Goal: Task Accomplishment & Management: Manage account settings

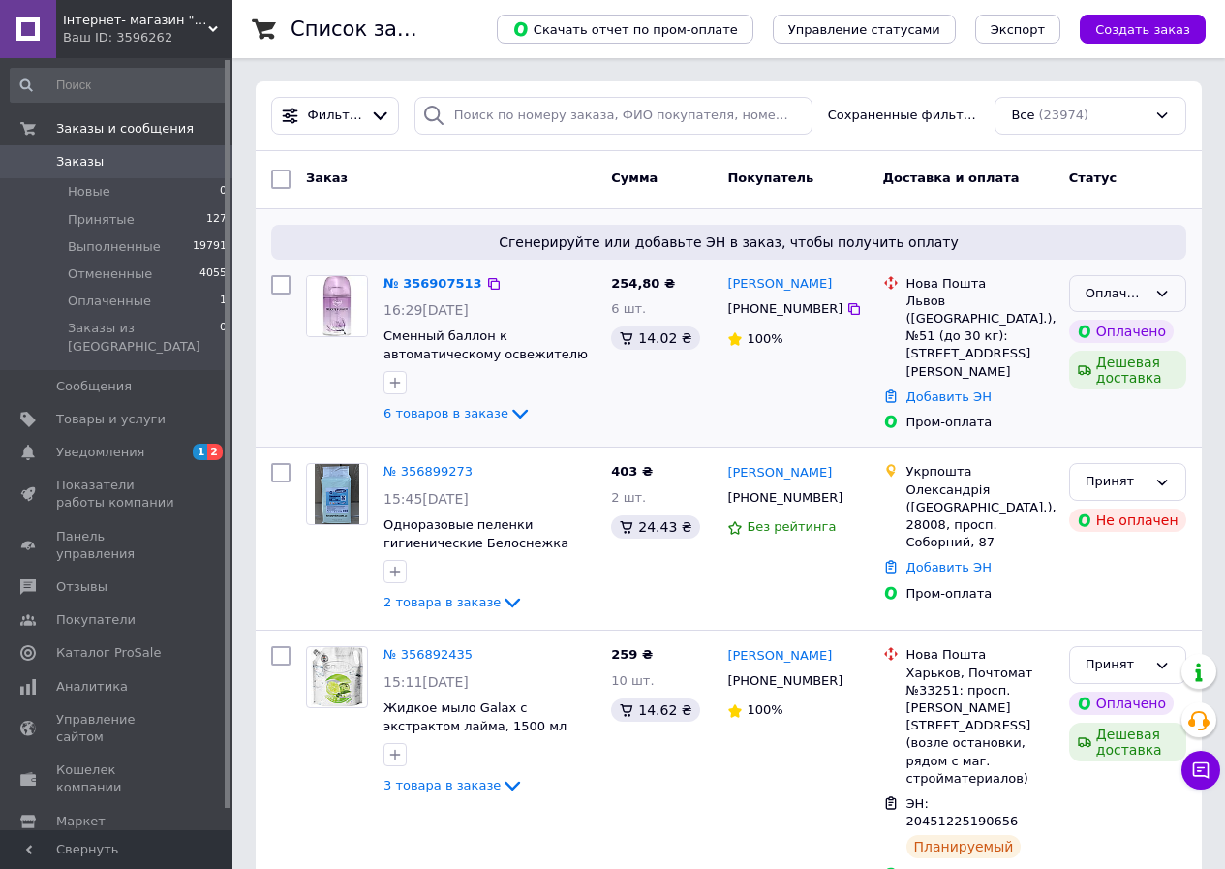
click at [1138, 297] on div "Оплаченный" at bounding box center [1116, 294] width 61 height 20
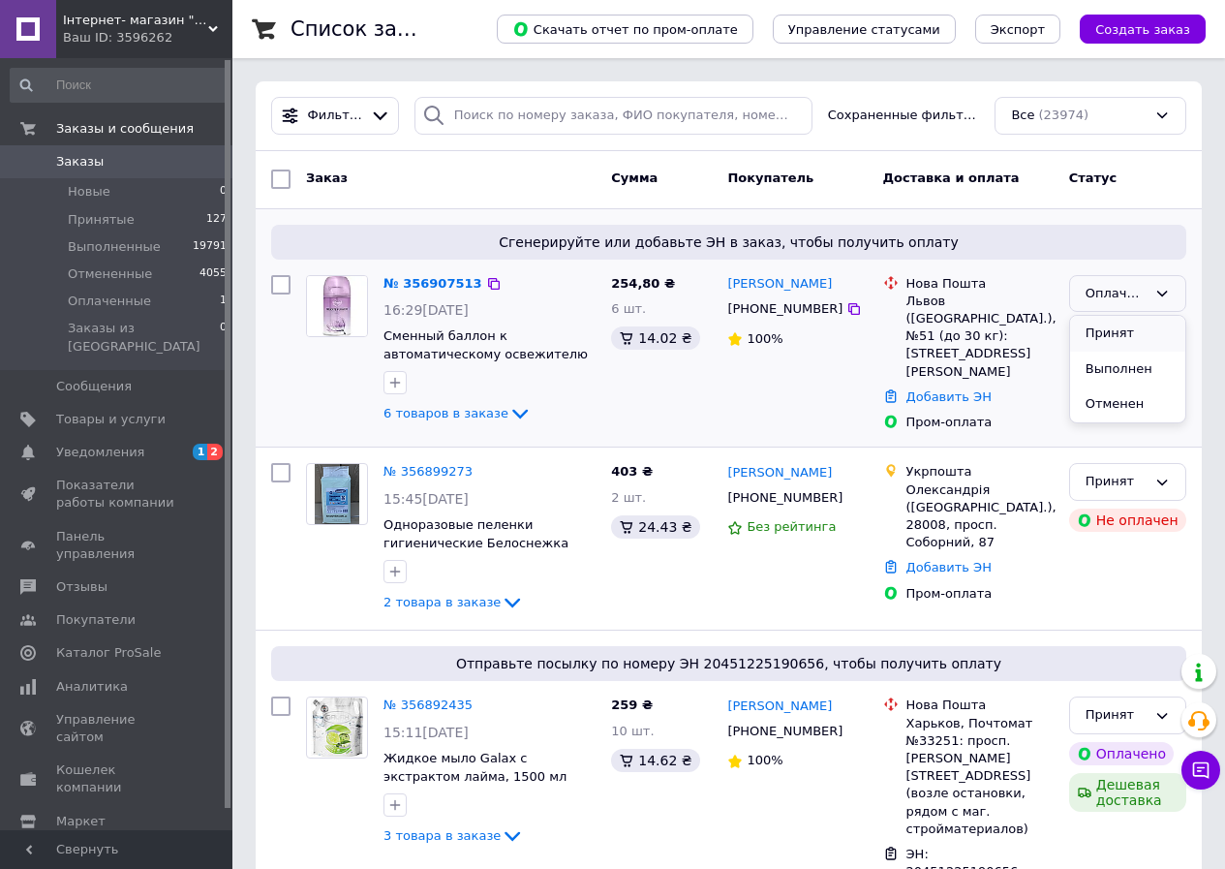
click at [1098, 340] on li "Принят" at bounding box center [1127, 334] width 115 height 36
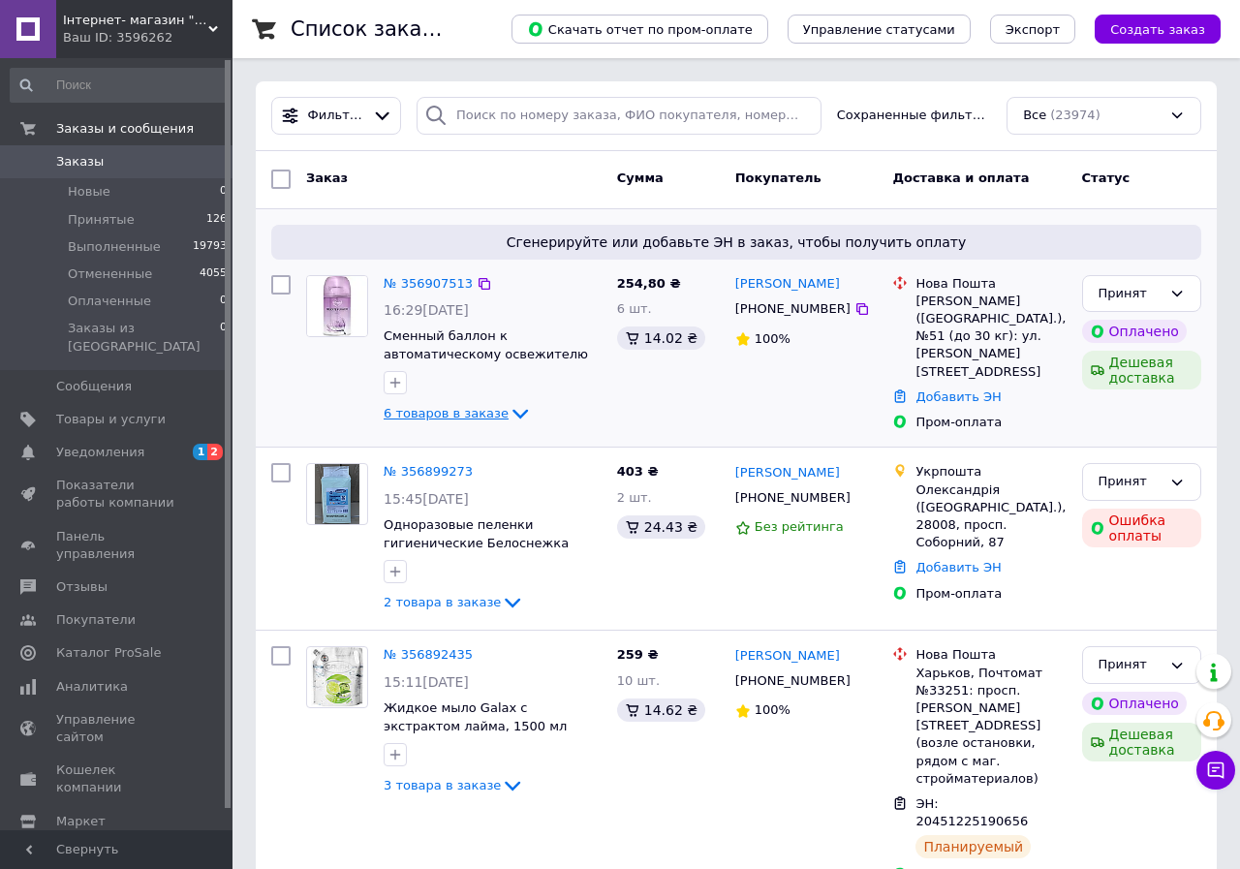
click at [483, 415] on span "6 товаров в заказе" at bounding box center [446, 413] width 125 height 15
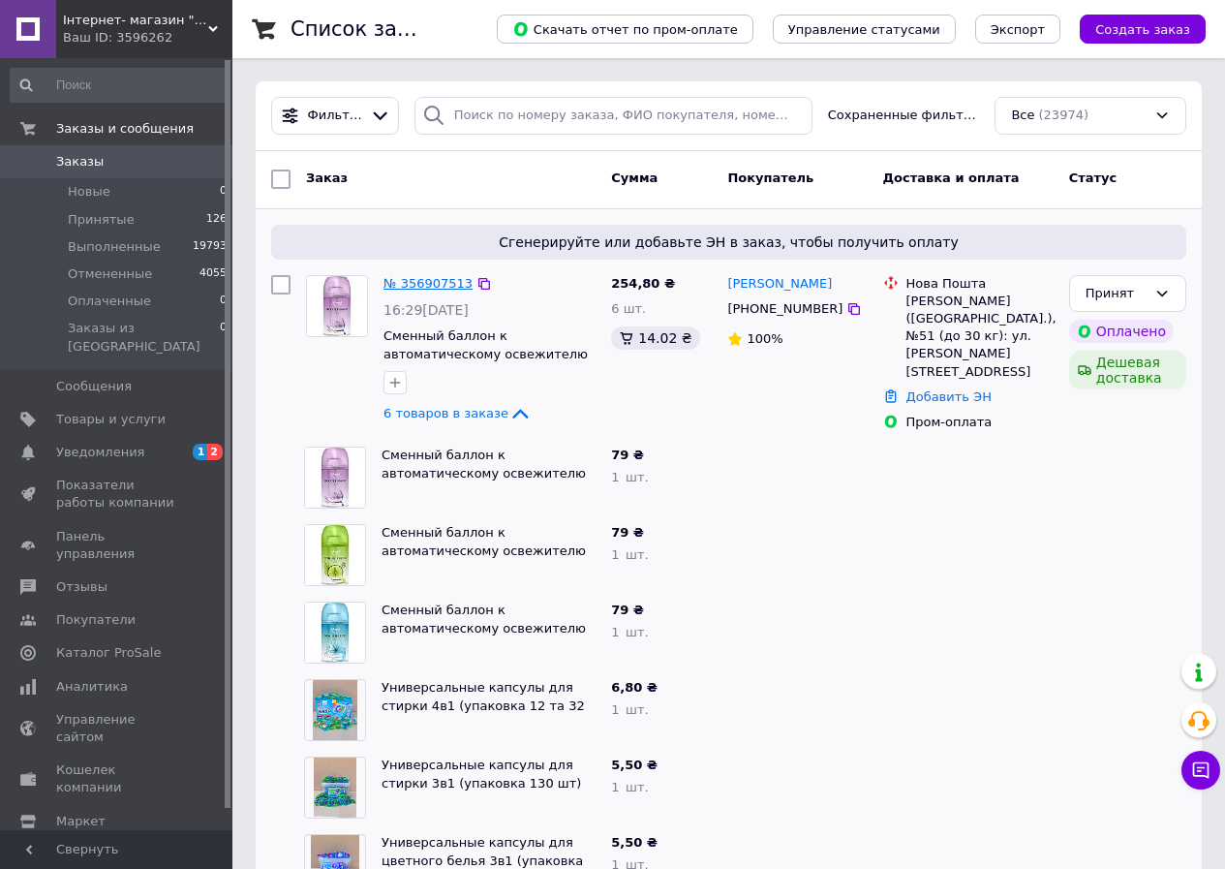
click at [395, 276] on link "№ 356907513" at bounding box center [428, 283] width 89 height 15
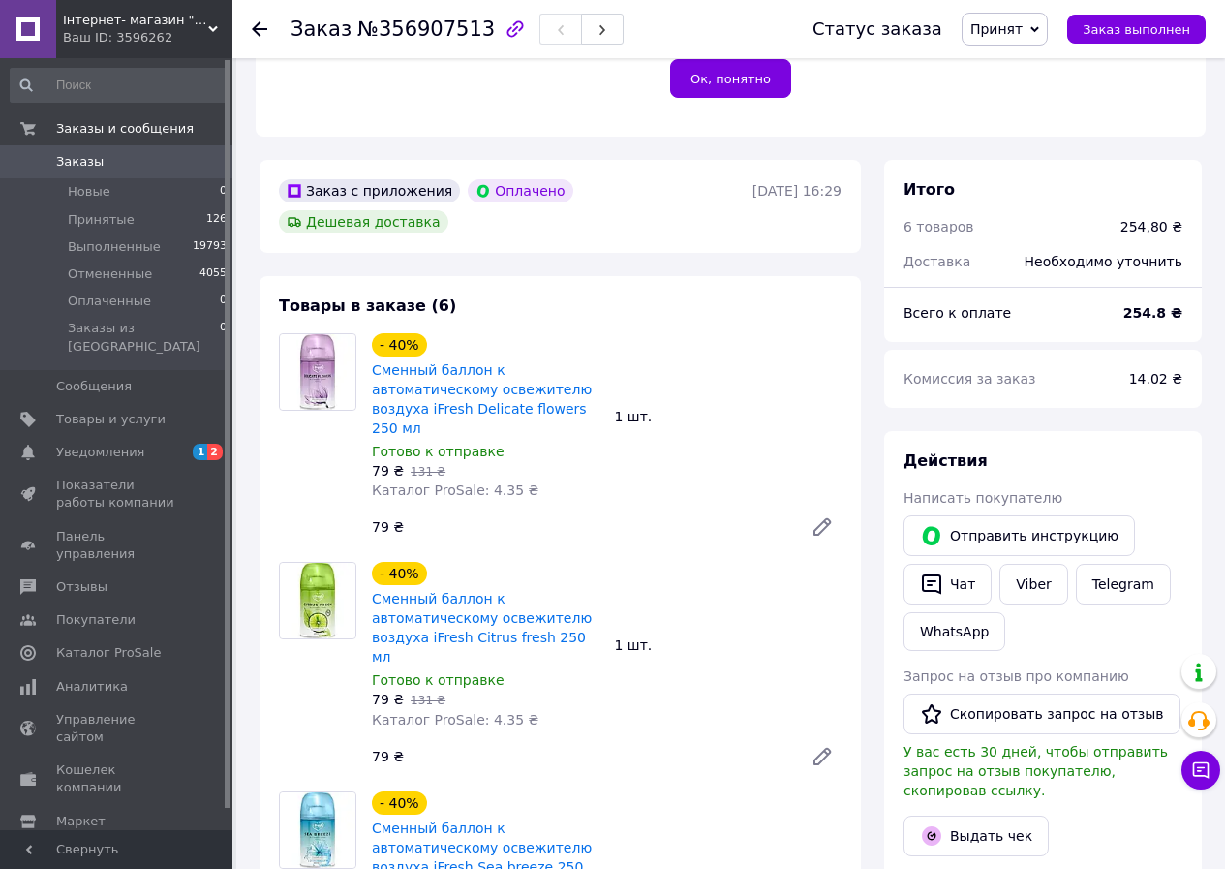
scroll to position [484, 0]
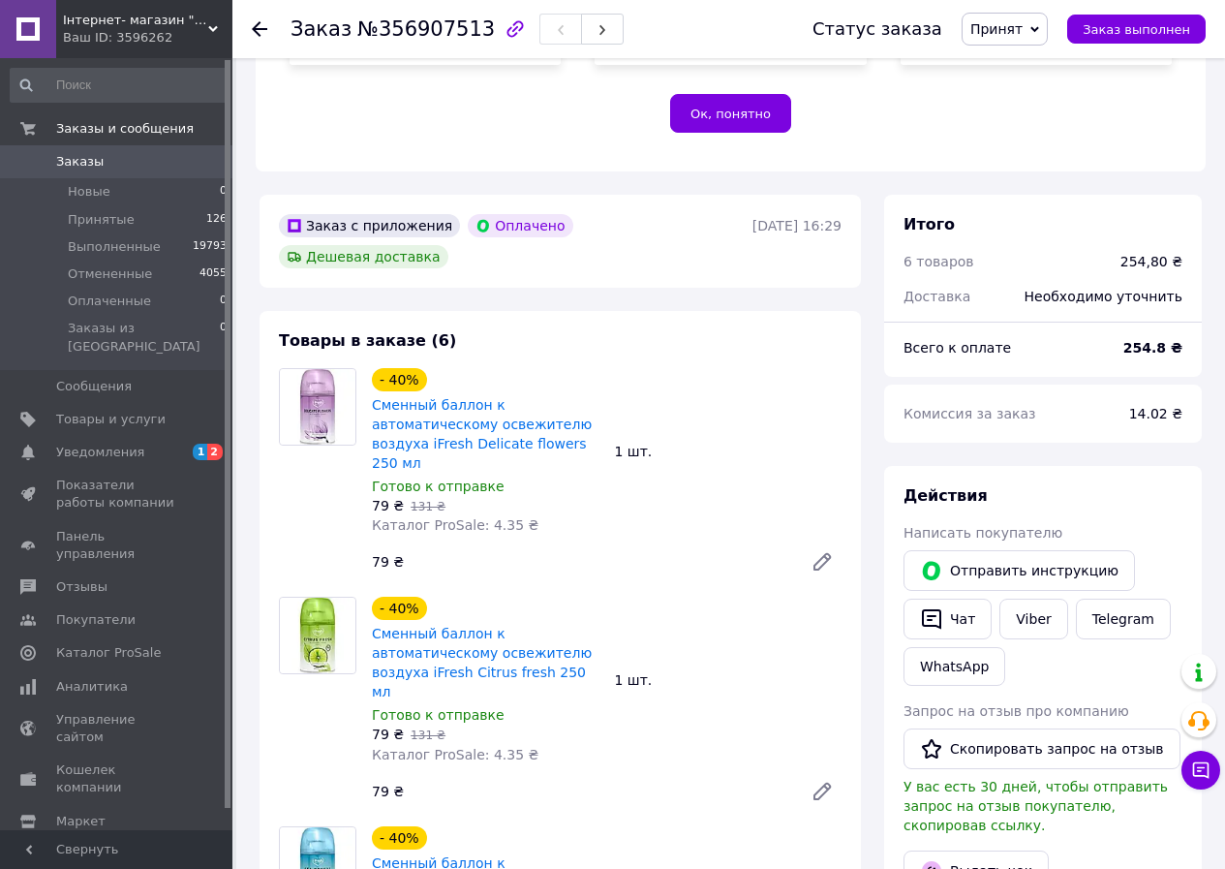
click at [1146, 485] on div "Действия" at bounding box center [1043, 496] width 279 height 22
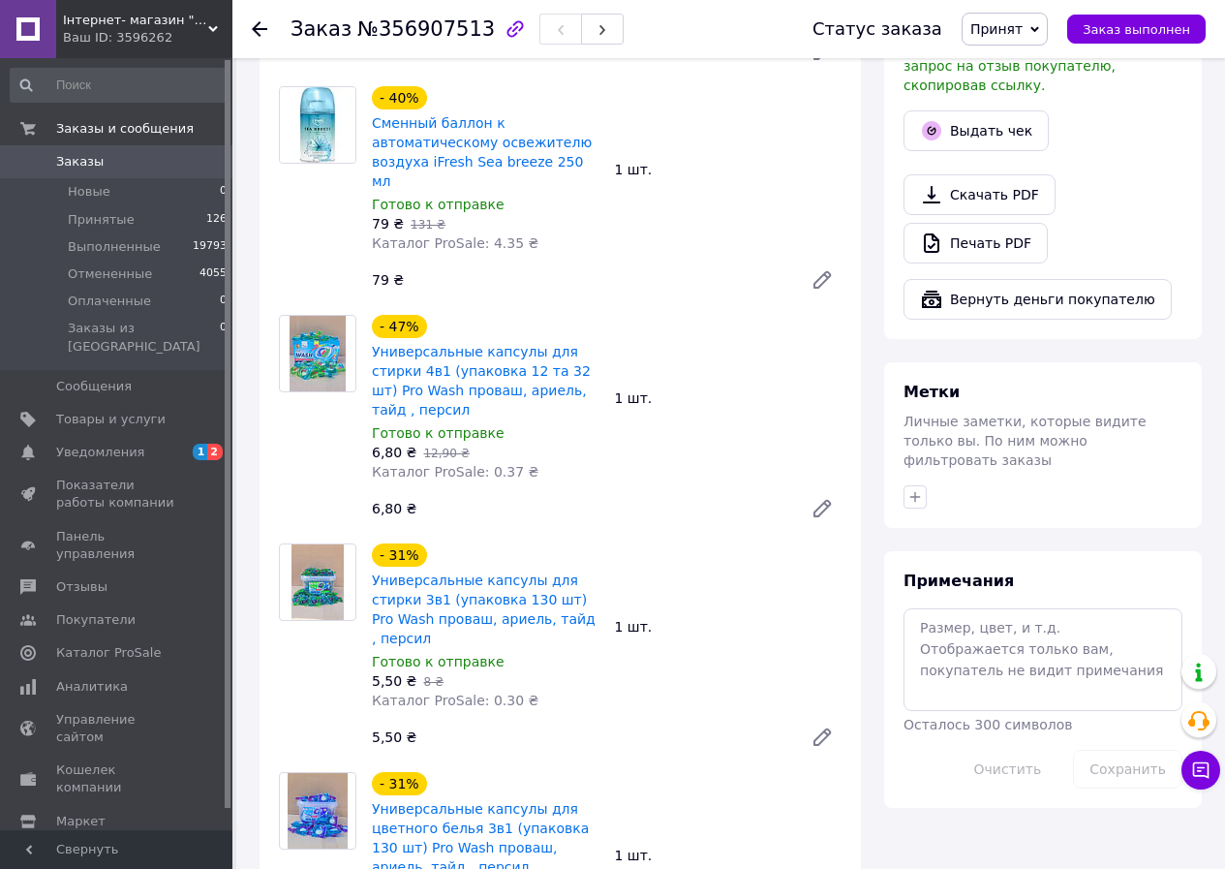
scroll to position [1259, 0]
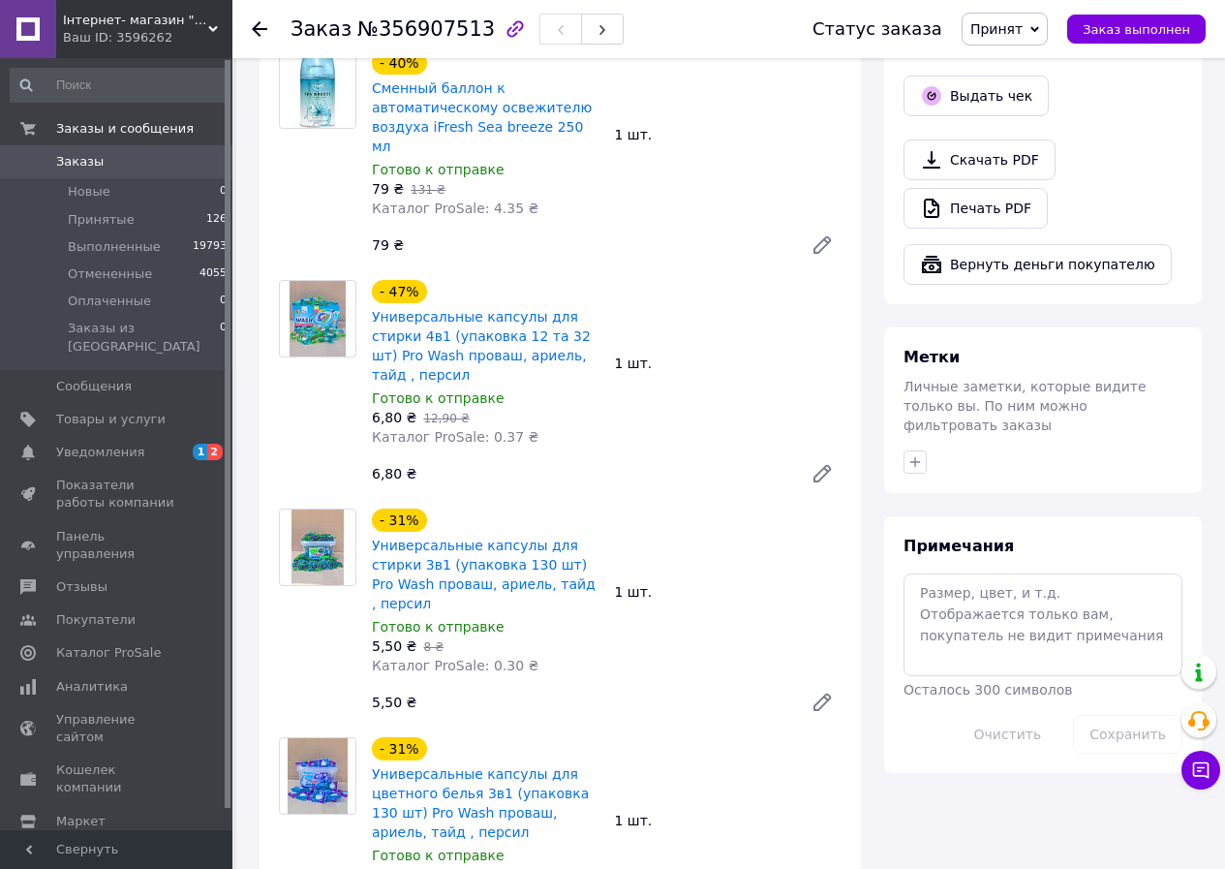
click at [1109, 536] on div "Примечания Осталось 300 символов Очистить Сохранить" at bounding box center [1043, 645] width 279 height 218
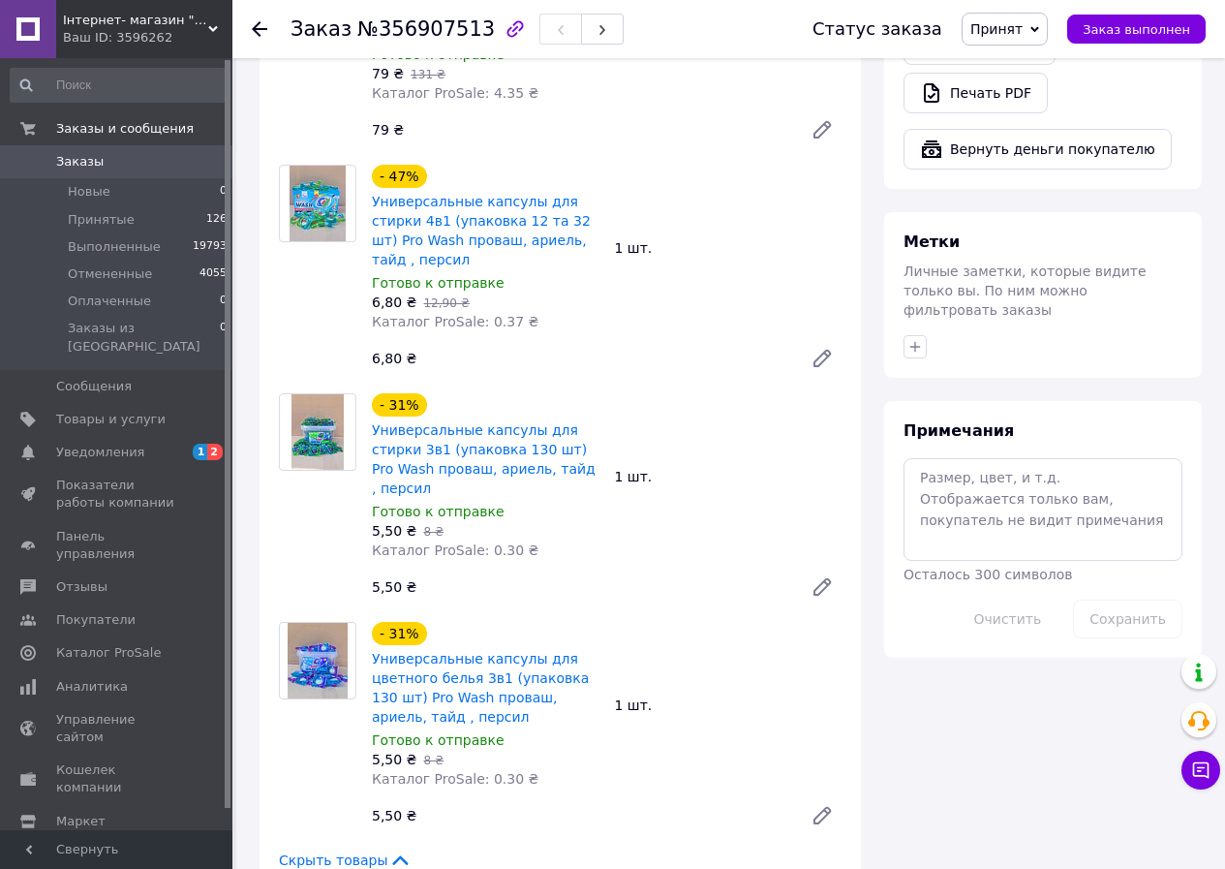
scroll to position [1743, 0]
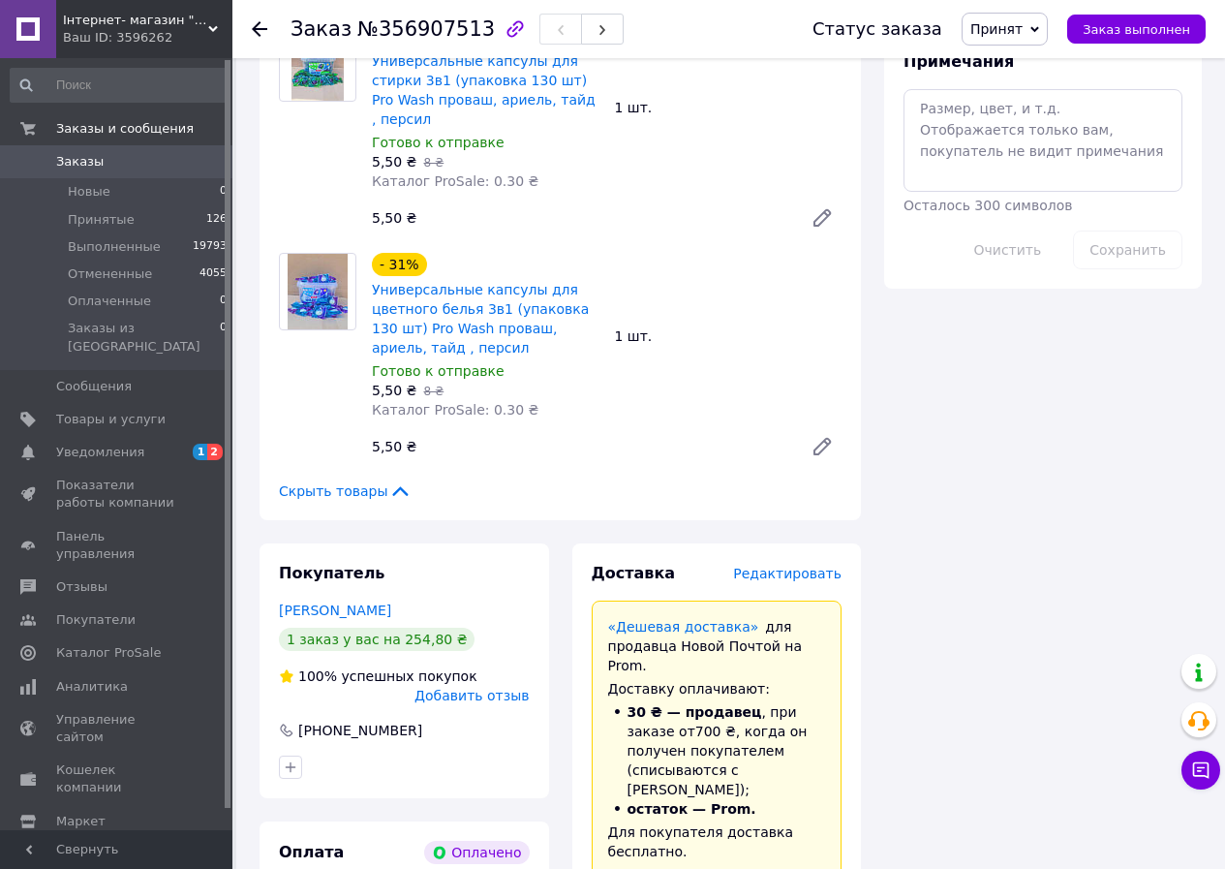
drag, startPoint x: 273, startPoint y: 467, endPoint x: 500, endPoint y: 465, distance: 226.6
click at [500, 543] on div "Покупатель Зябліков Станіслав 1 заказ у вас на 254,80 ₴ 100% успешных покупок Д…" at bounding box center [405, 670] width 290 height 255
copy link "Зябліков Станіслав"
drag, startPoint x: 411, startPoint y: 588, endPoint x: 344, endPoint y: 587, distance: 66.8
click at [344, 721] on div "[PHONE_NUMBER]" at bounding box center [404, 730] width 255 height 19
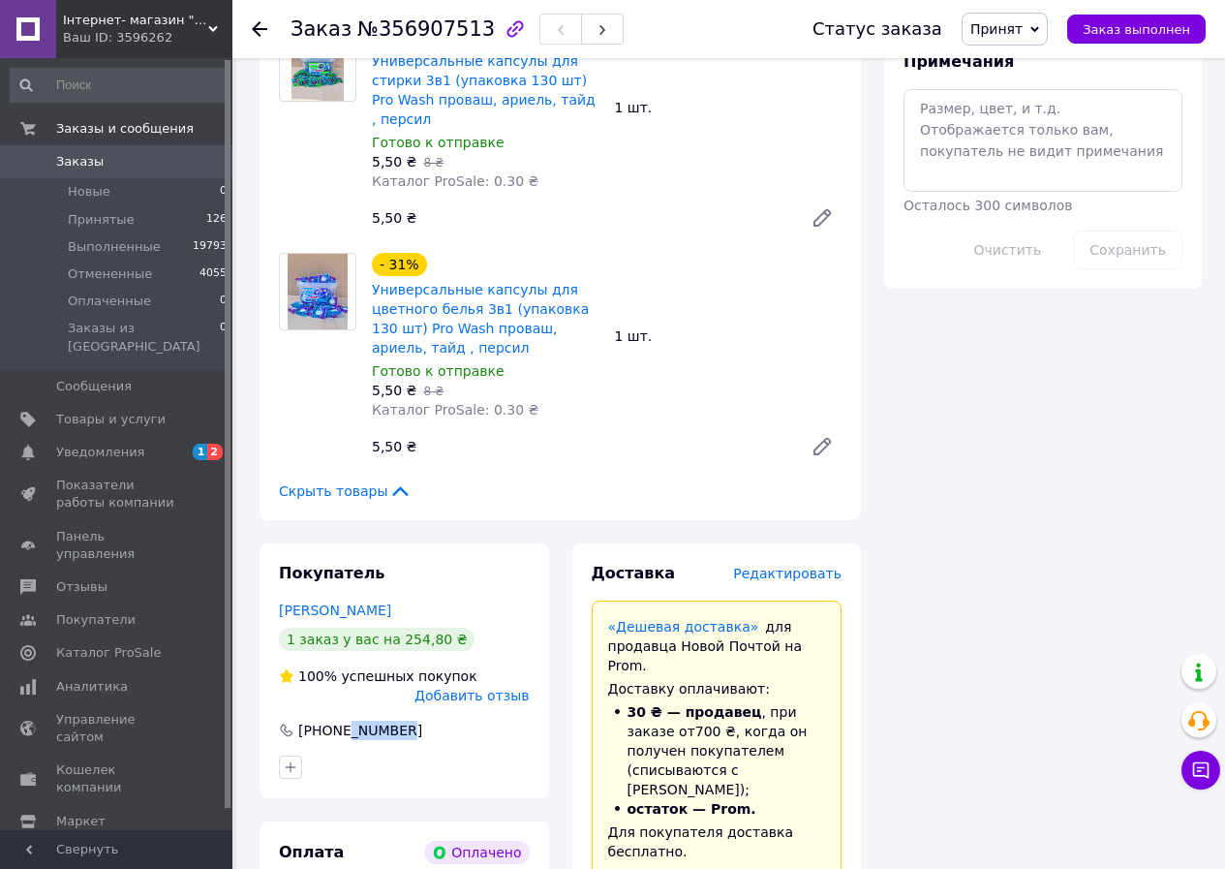
copy div "5542463"
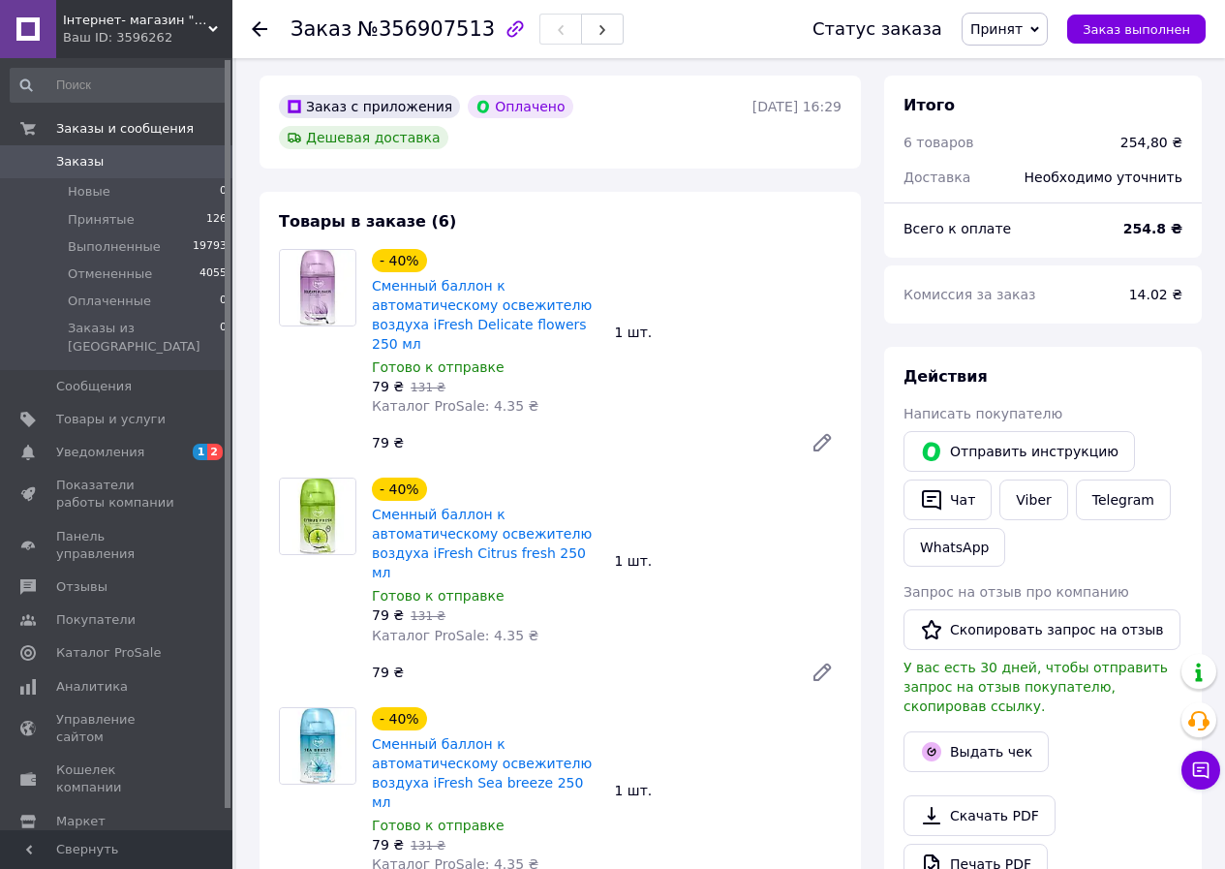
scroll to position [581, 0]
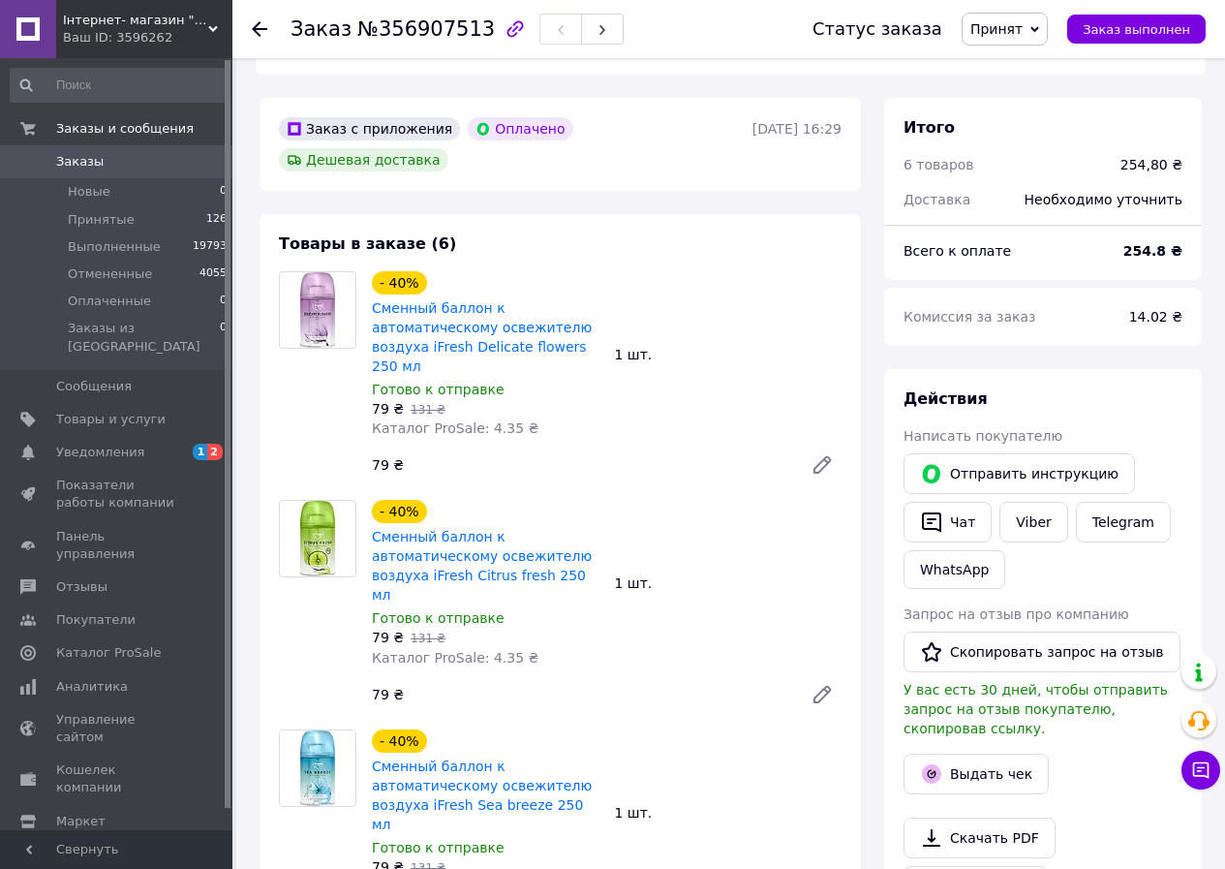
click at [416, 21] on span "№356907513" at bounding box center [426, 28] width 138 height 23
copy span "356907513"
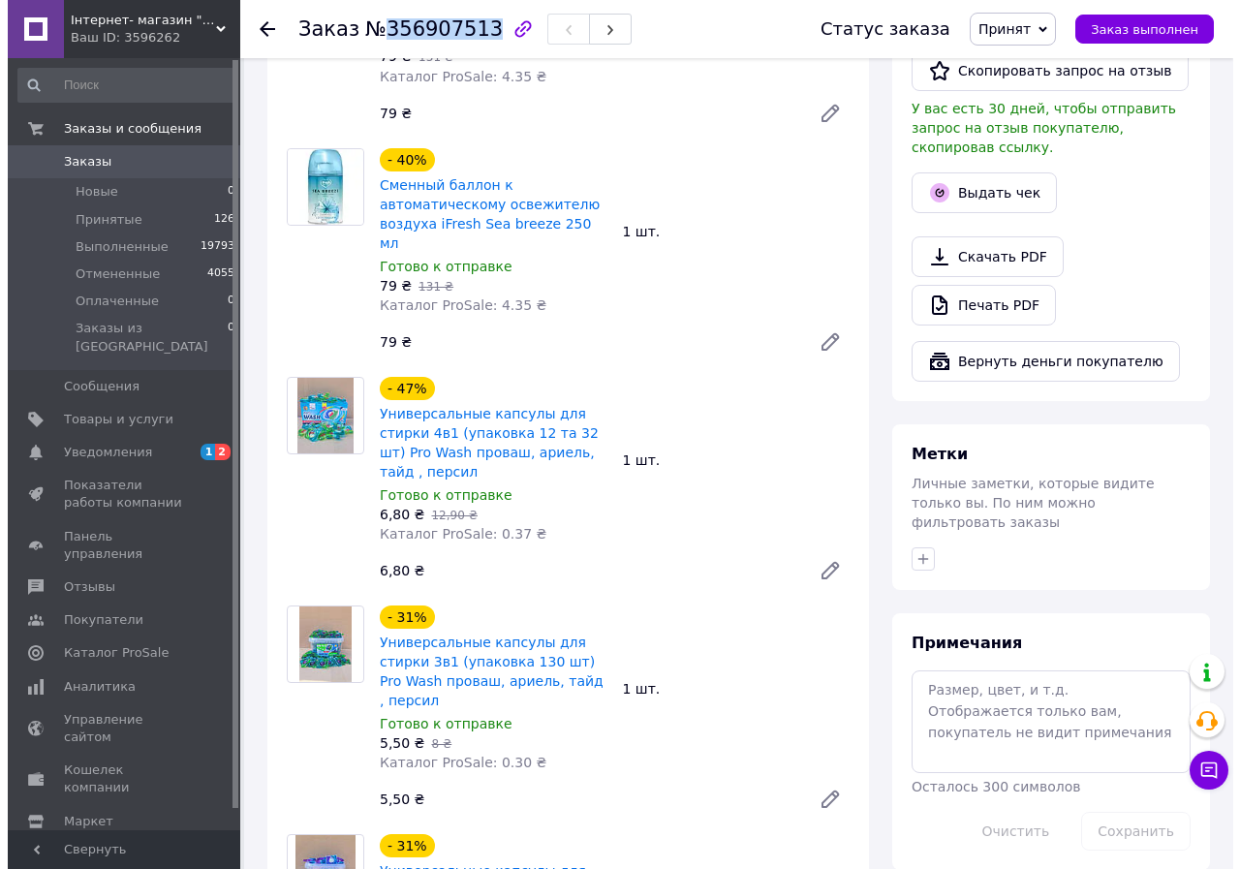
scroll to position [1743, 0]
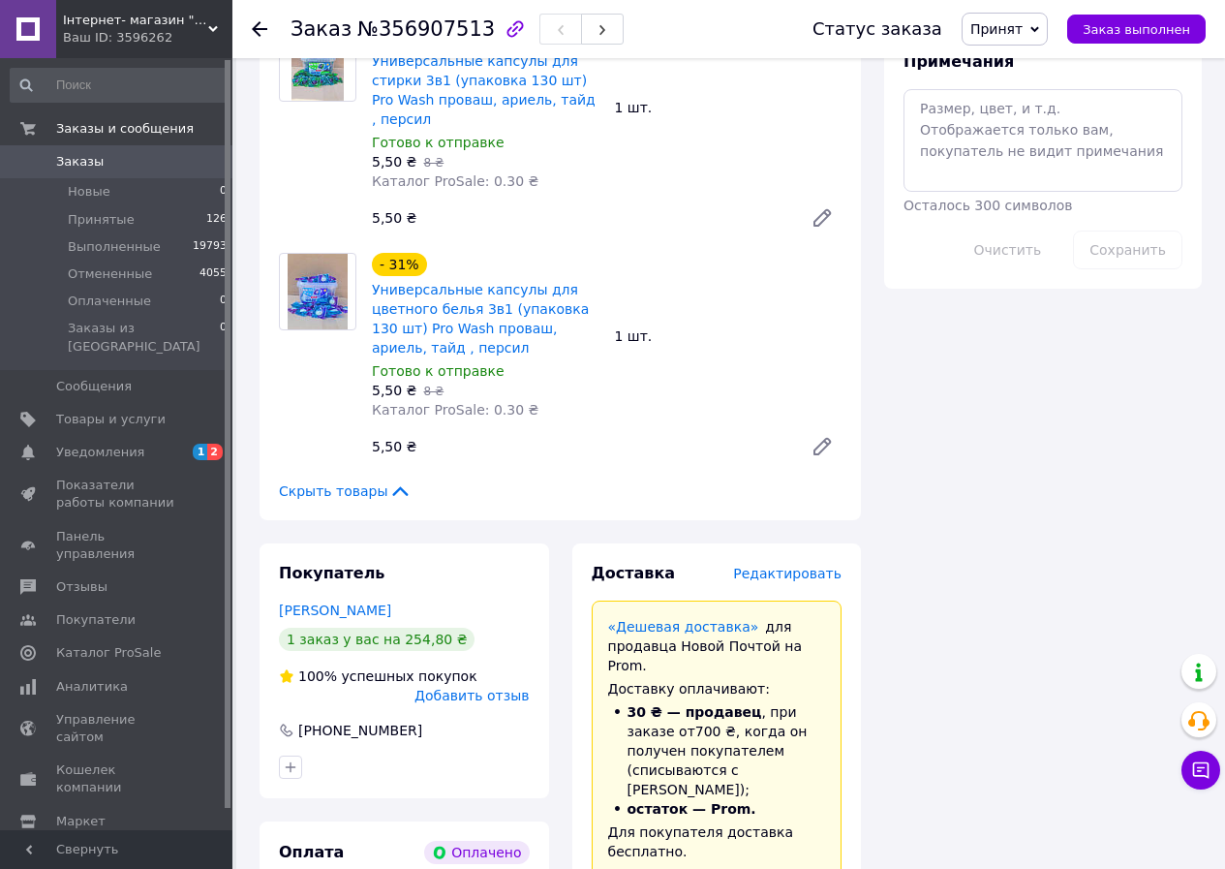
click at [786, 566] on span "Редактировать" at bounding box center [787, 573] width 108 height 15
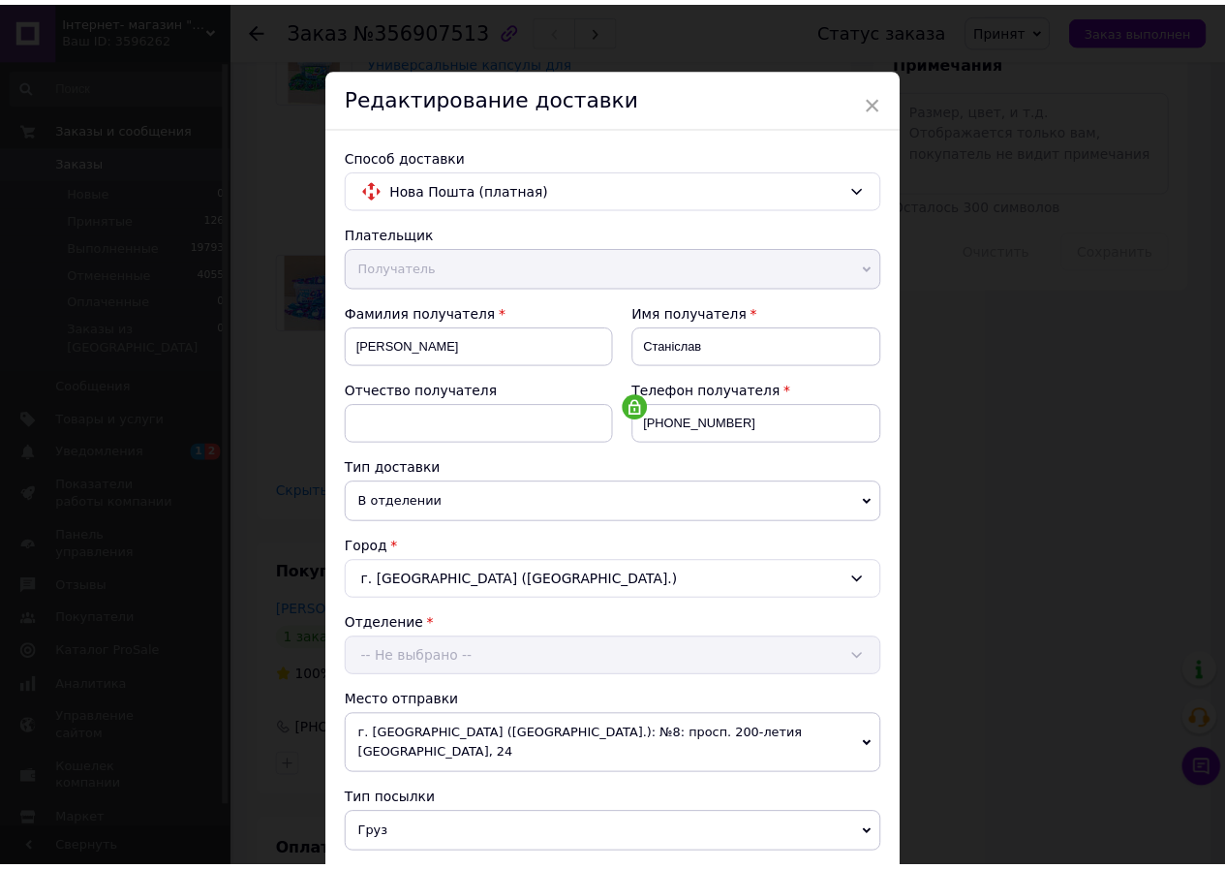
scroll to position [417, 0]
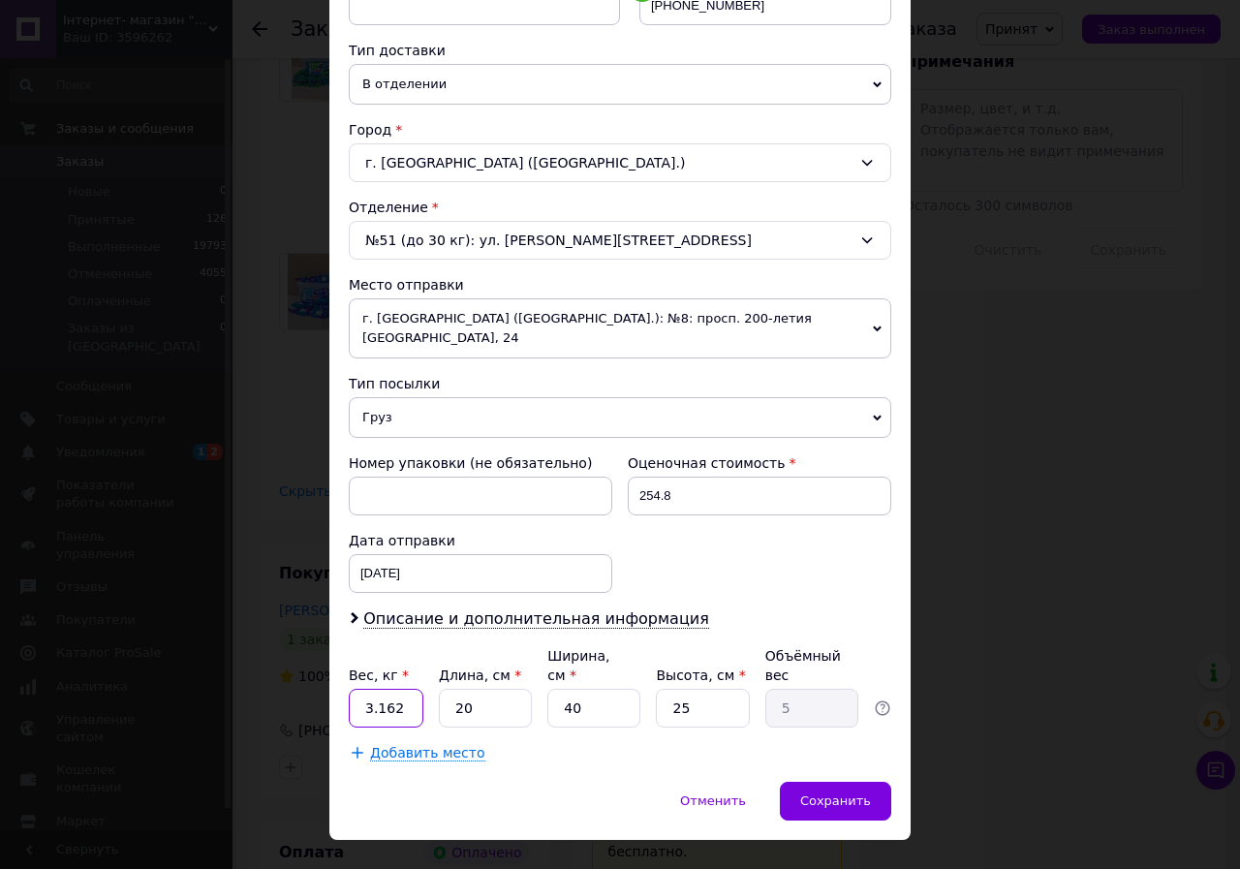
drag, startPoint x: 355, startPoint y: 667, endPoint x: 432, endPoint y: 666, distance: 76.5
click at [432, 666] on div "Вес, кг * 3.162 Длина, см * 20 Ширина, см * 40 Высота, см * 25 Объёмный вес 5" at bounding box center [620, 686] width 542 height 81
type input "2"
type input "0.5"
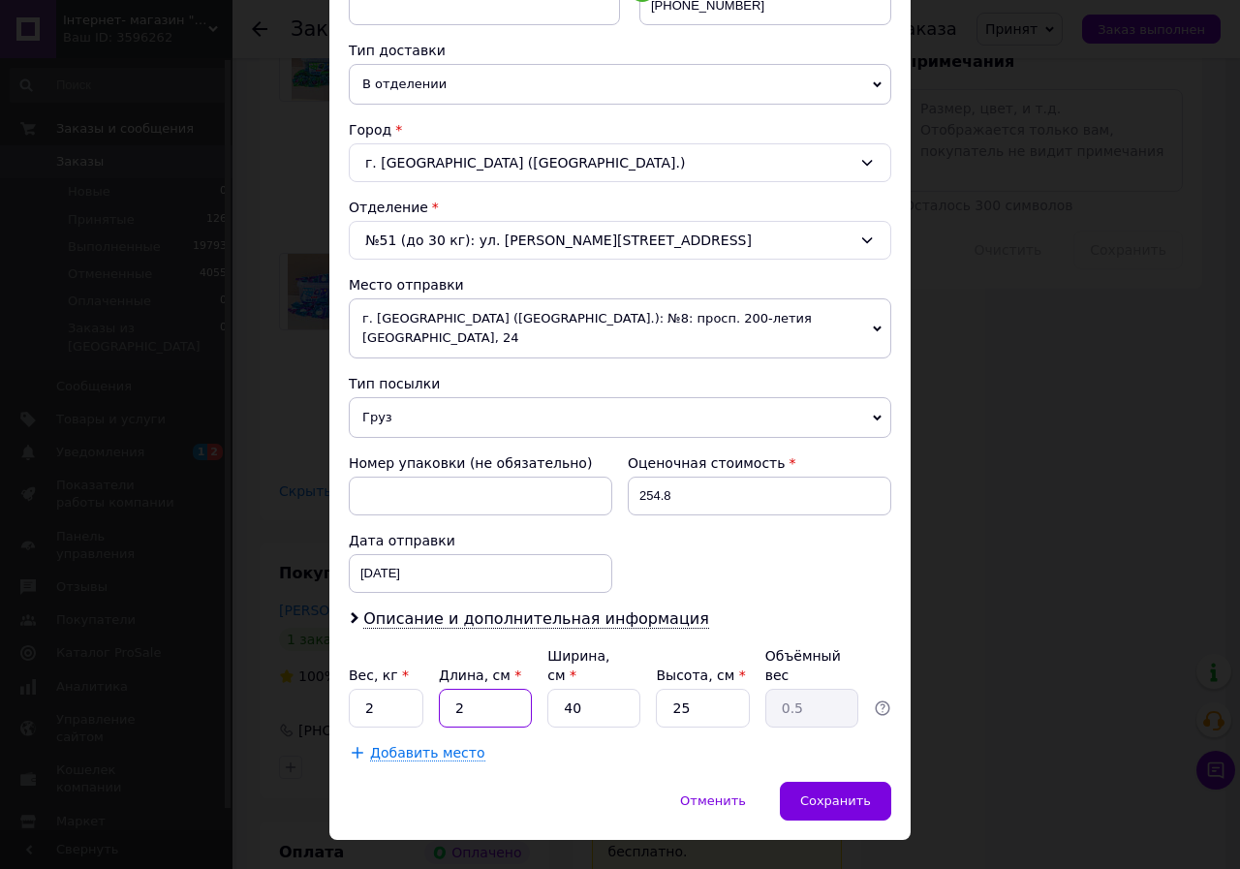
type input "20"
type input "5"
type input "2"
type input "0.25"
type input "20"
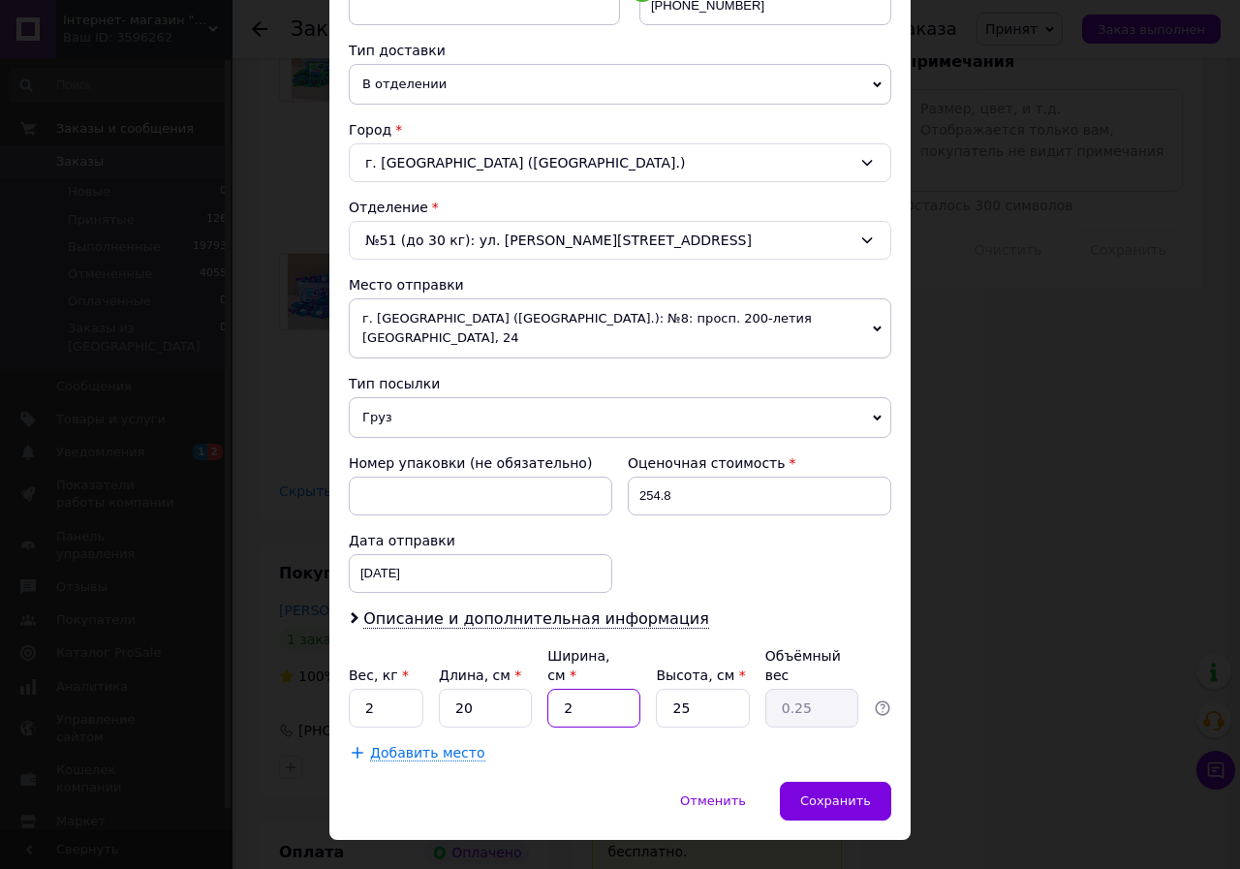
type input "2.5"
type input "20"
type input "2"
type input "0.2"
type input "20"
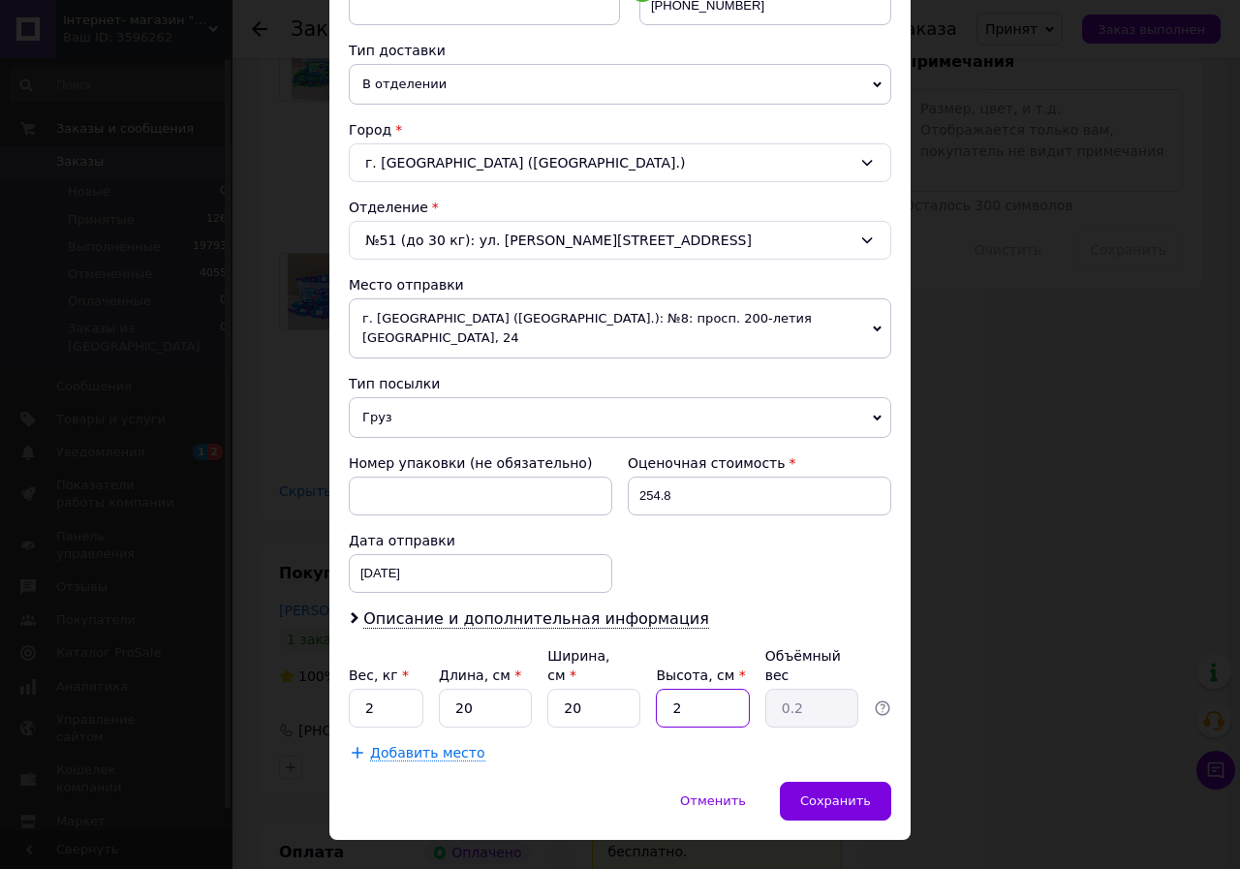
type input "2"
type input "20"
click at [836, 793] on span "Сохранить" at bounding box center [835, 800] width 71 height 15
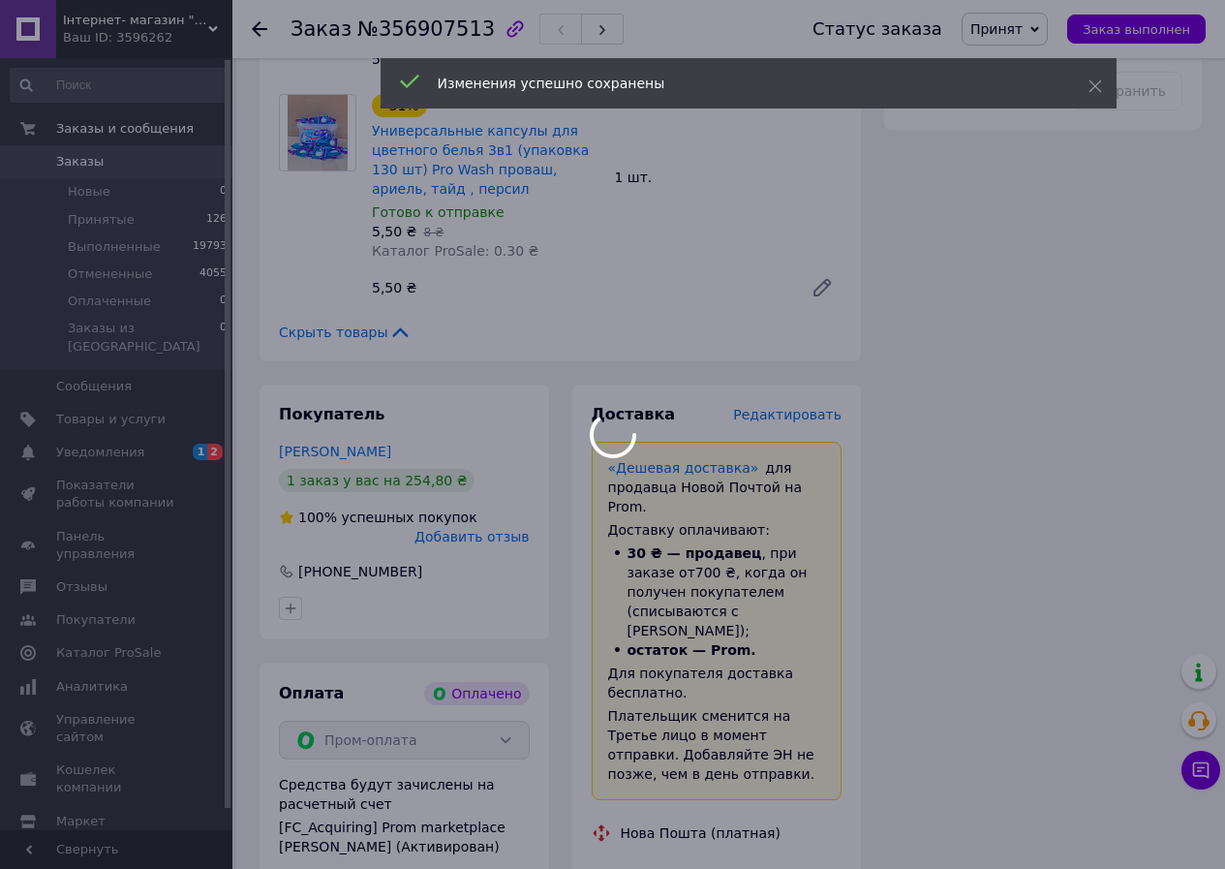
scroll to position [2324, 0]
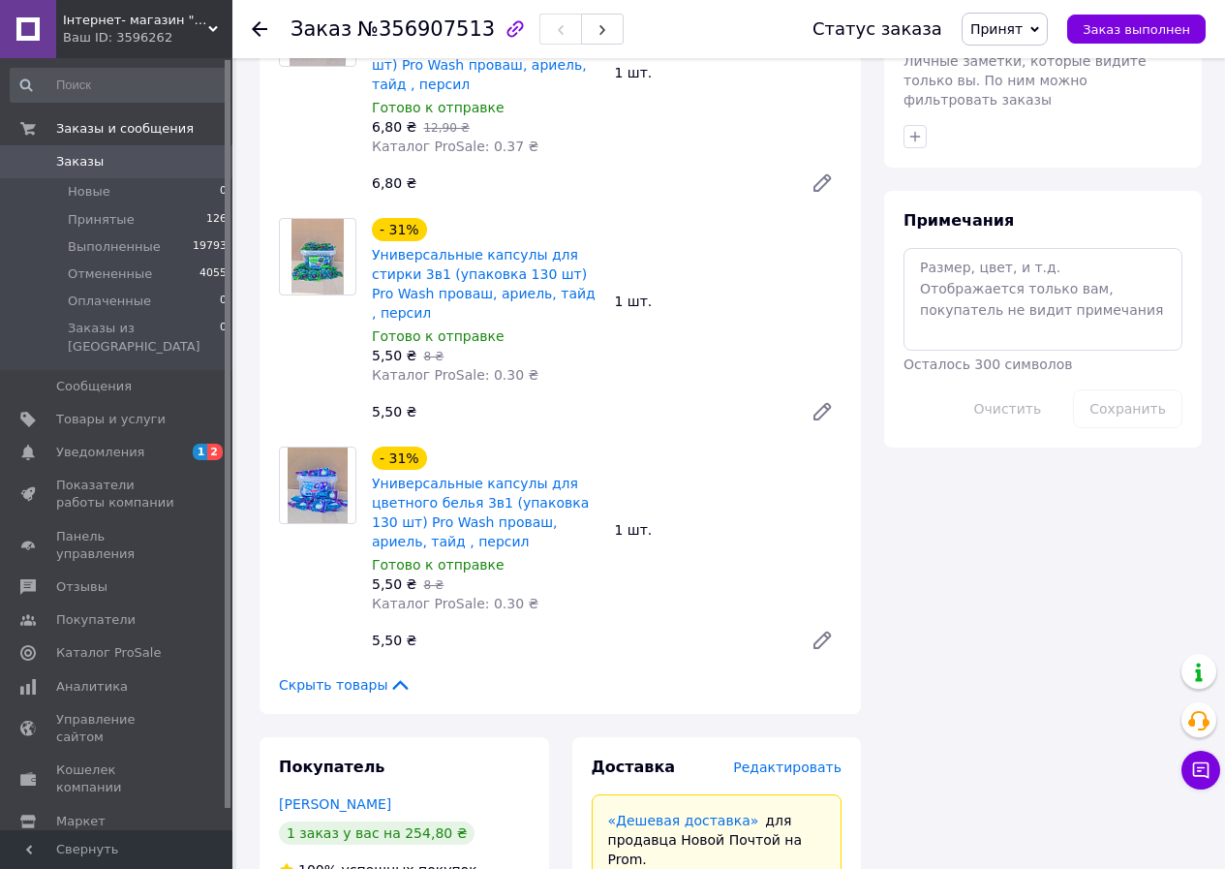
scroll to position [1453, 0]
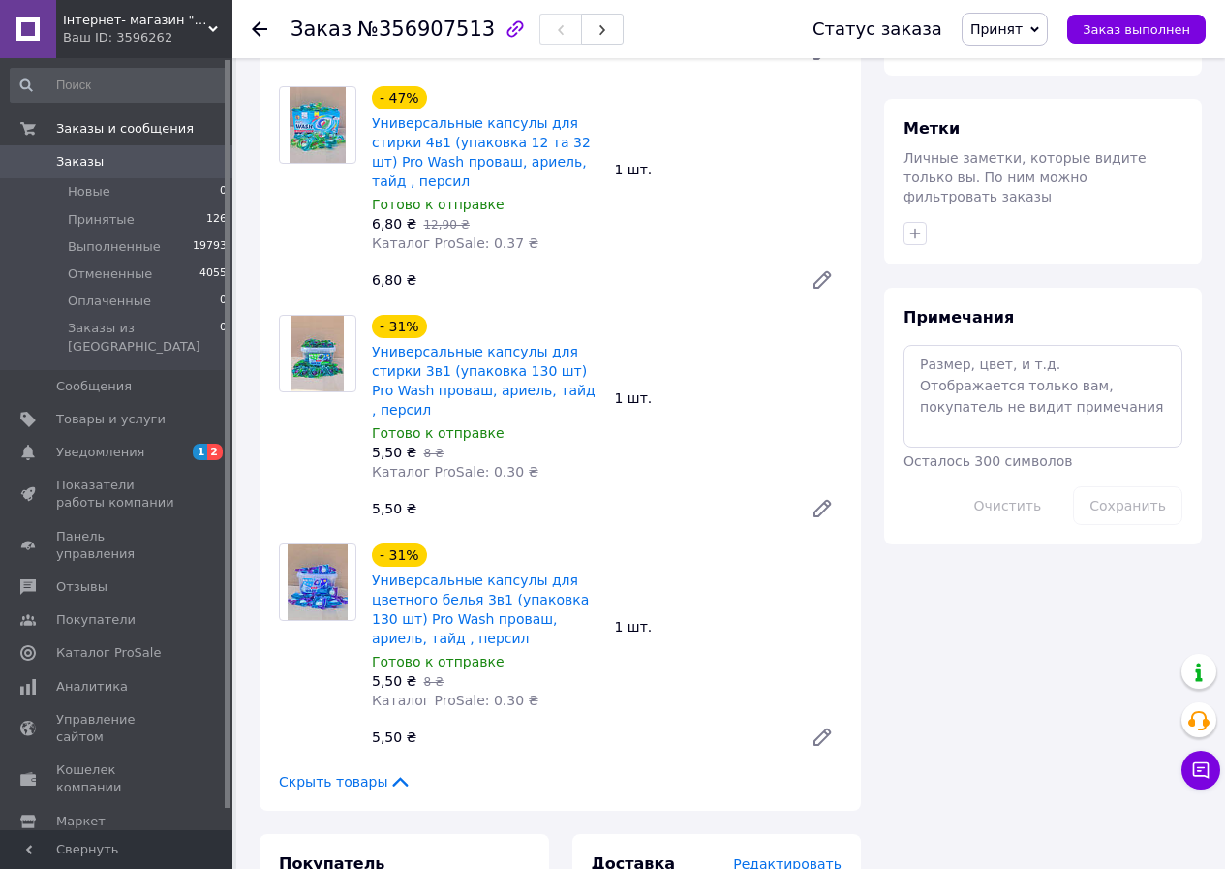
click at [253, 22] on icon at bounding box center [259, 28] width 15 height 15
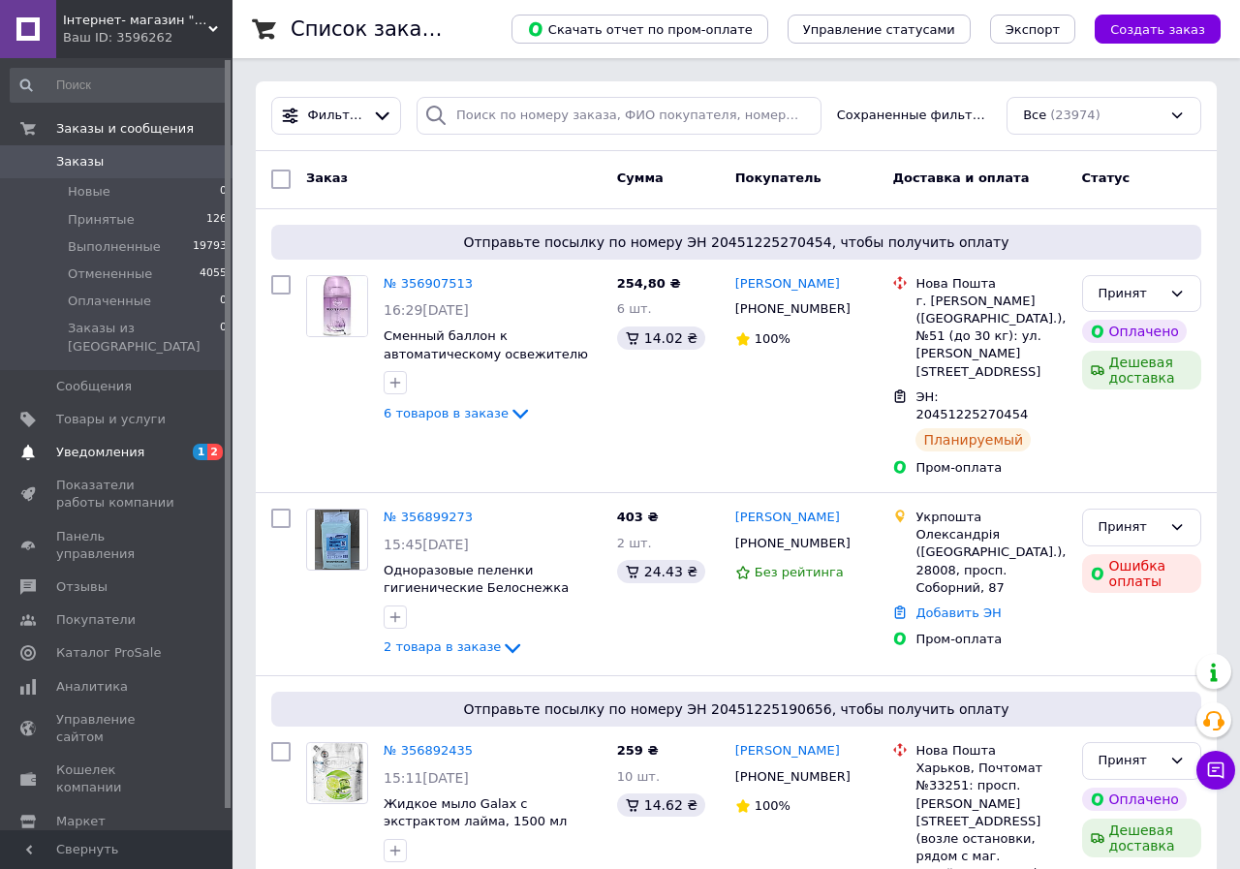
click at [219, 444] on span "2" at bounding box center [214, 452] width 15 height 16
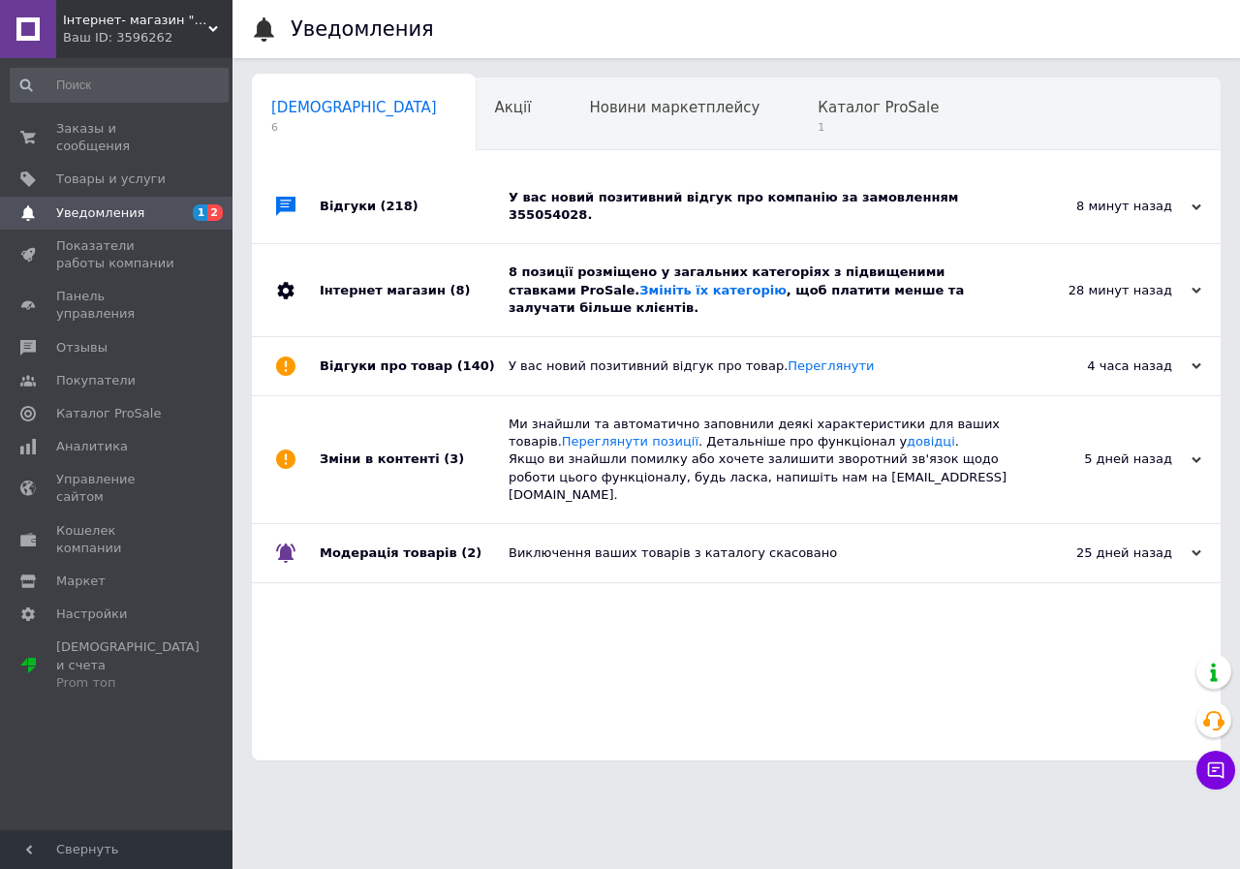
click at [1199, 288] on use at bounding box center [1196, 291] width 10 height 6
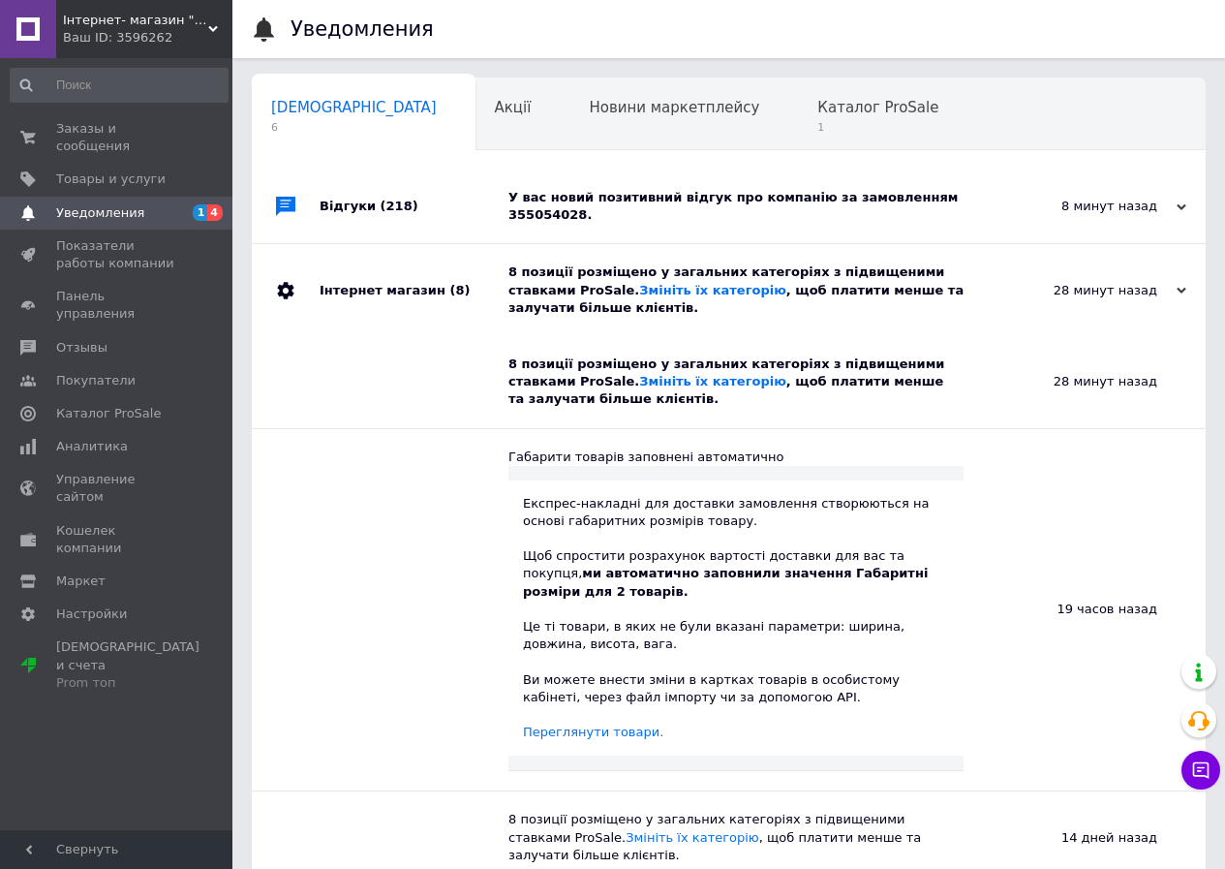
click at [1199, 265] on div "28 минут назад 12.08.2025" at bounding box center [1099, 290] width 213 height 92
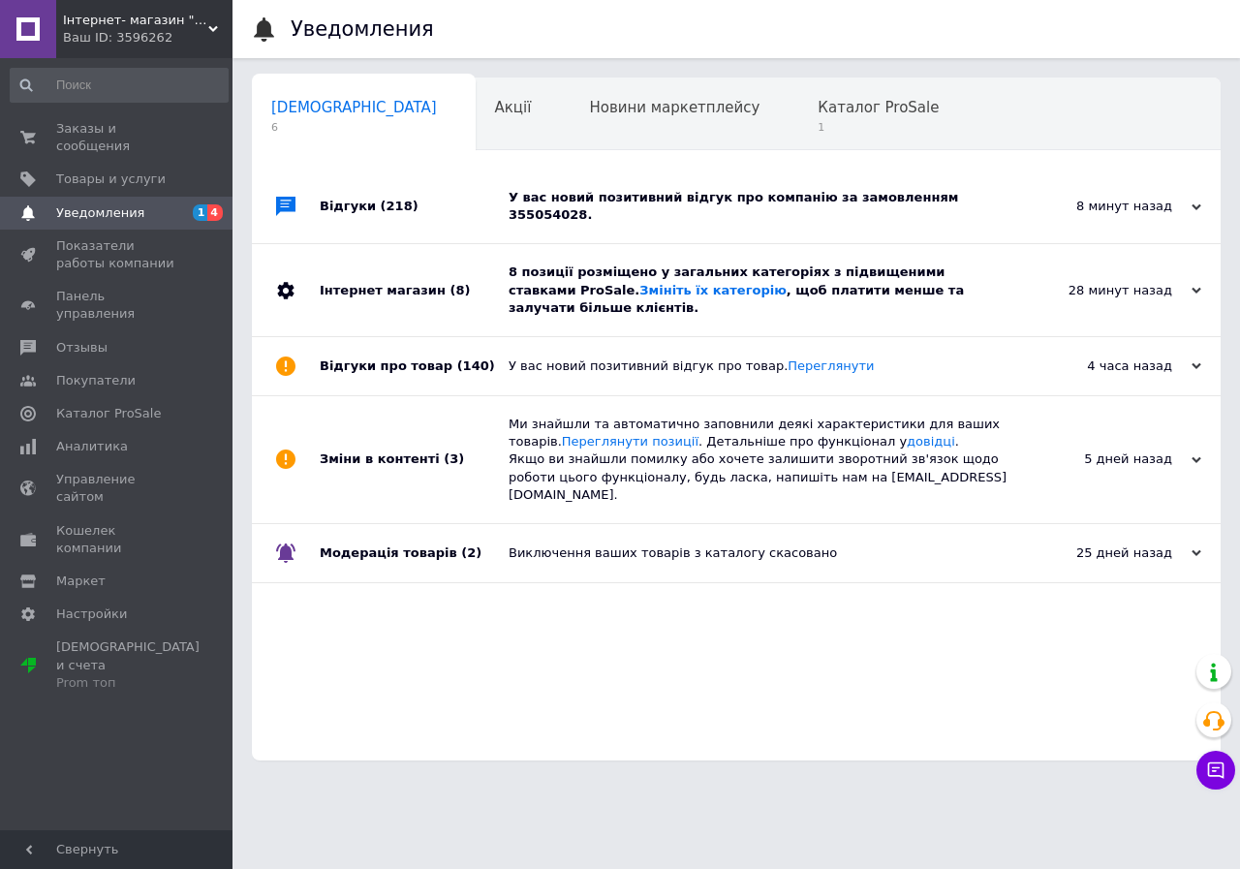
click at [1186, 198] on div "8 минут назад" at bounding box center [1104, 206] width 194 height 17
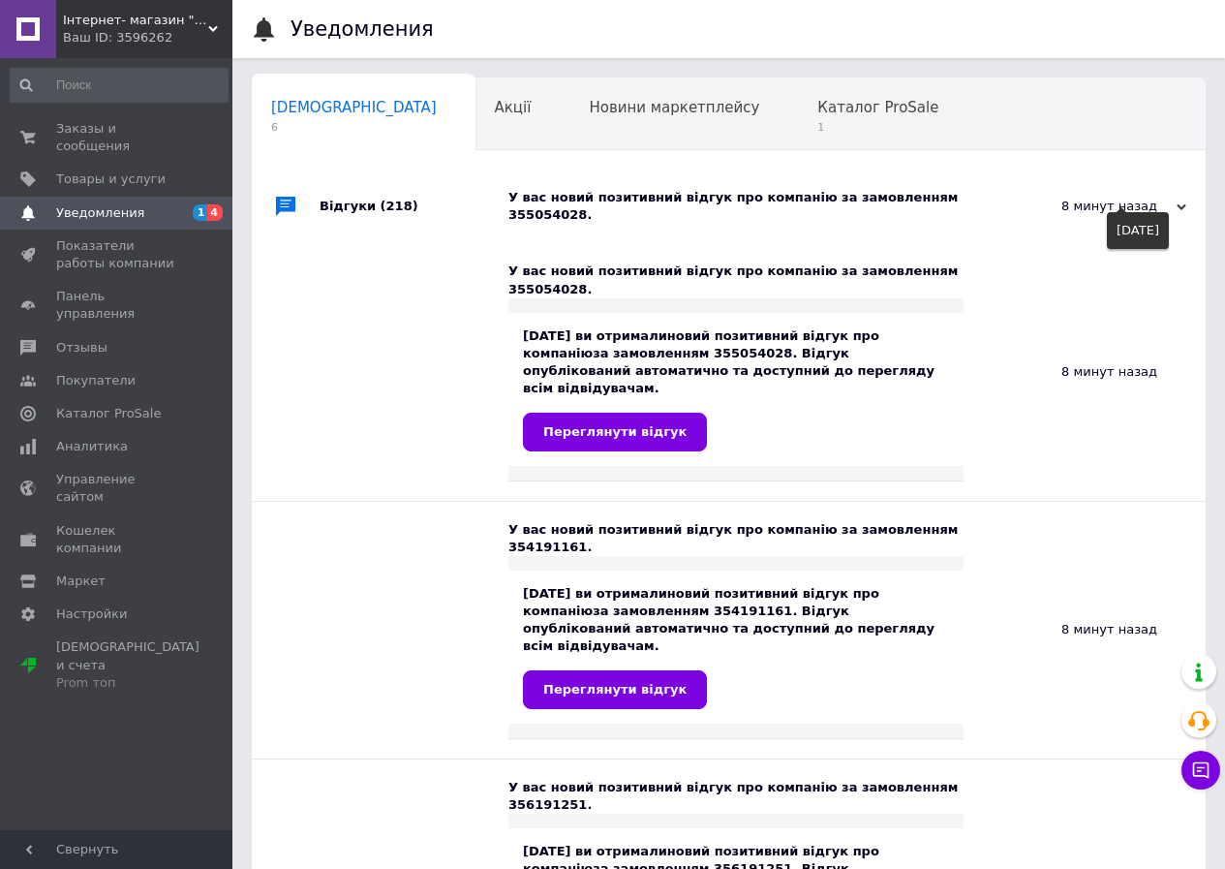
click at [1162, 198] on div "8 минут назад" at bounding box center [1090, 206] width 194 height 17
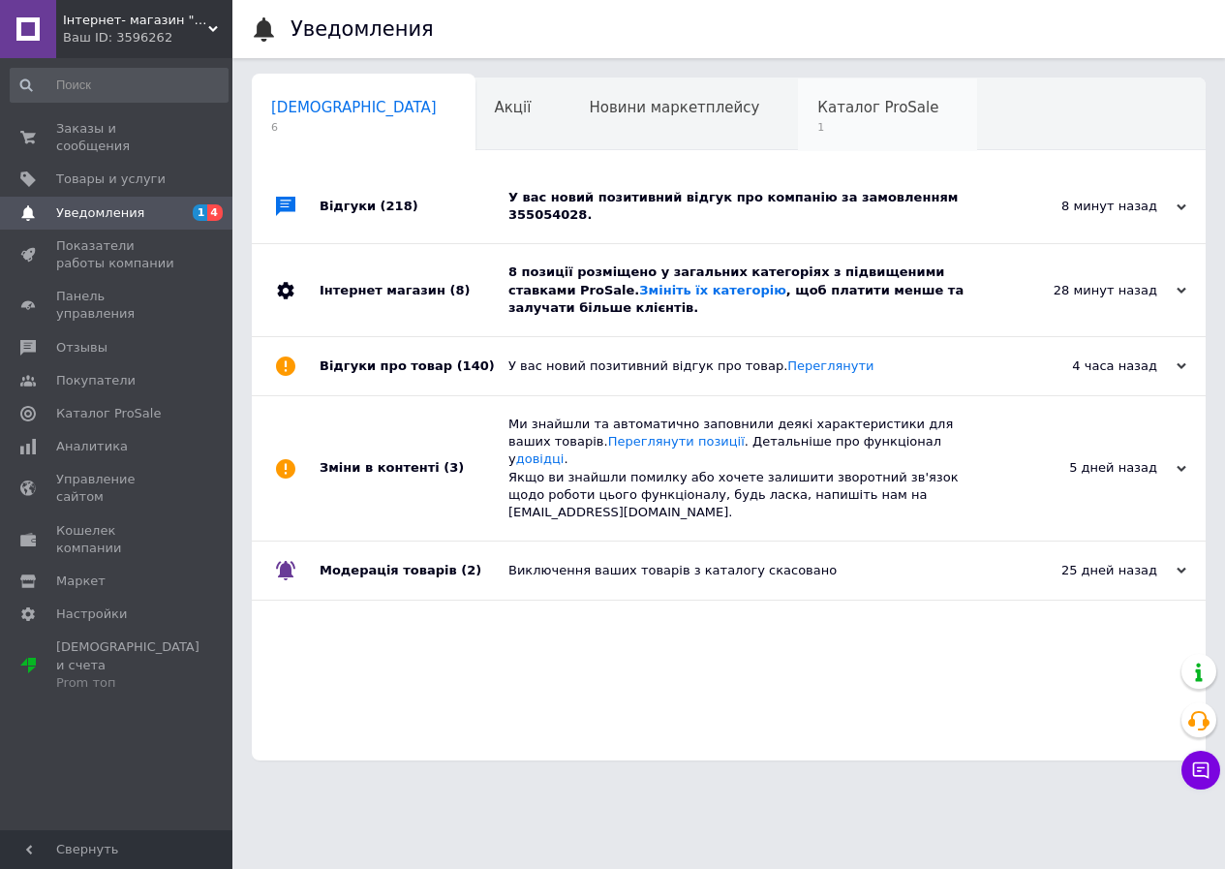
click at [817, 103] on span "Каталог ProSale" at bounding box center [877, 107] width 121 height 17
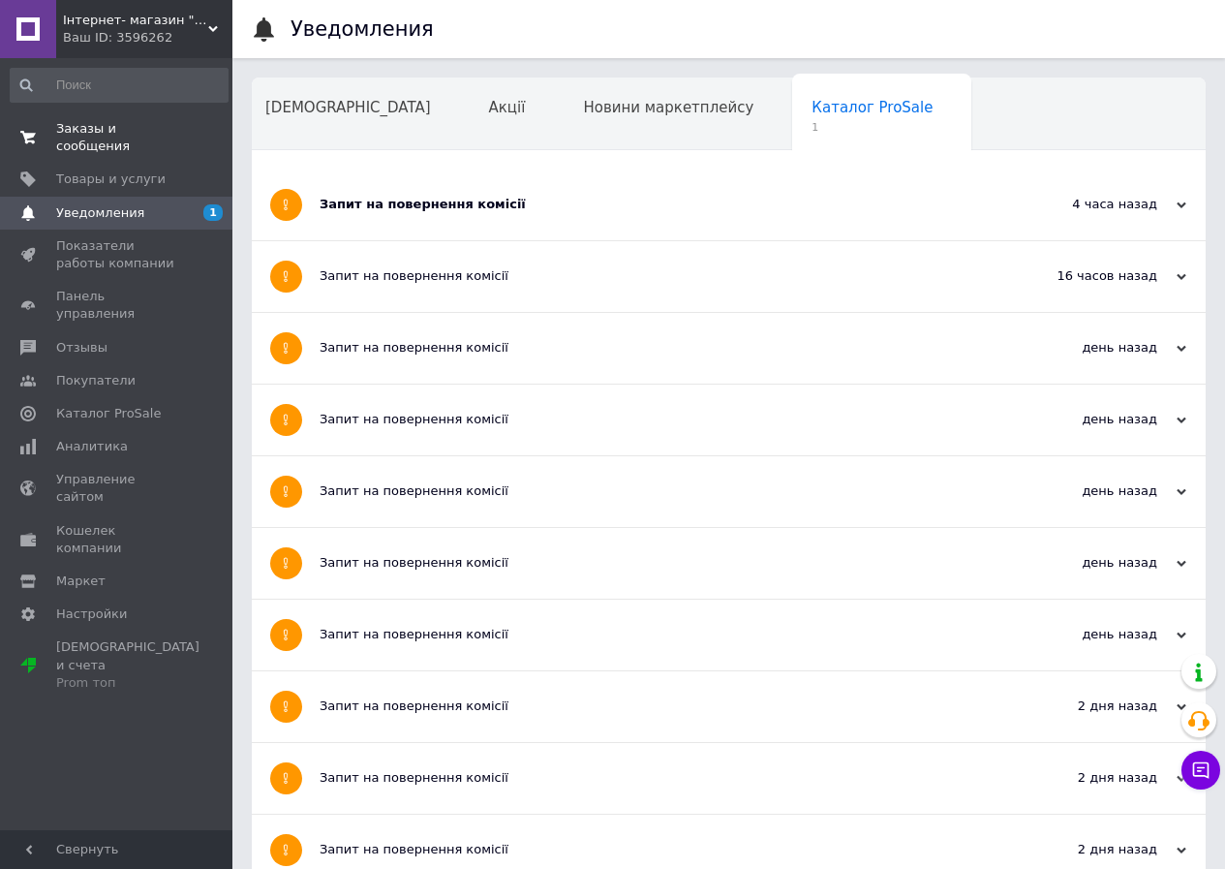
click at [112, 123] on span "Заказы и сообщения" at bounding box center [117, 137] width 123 height 35
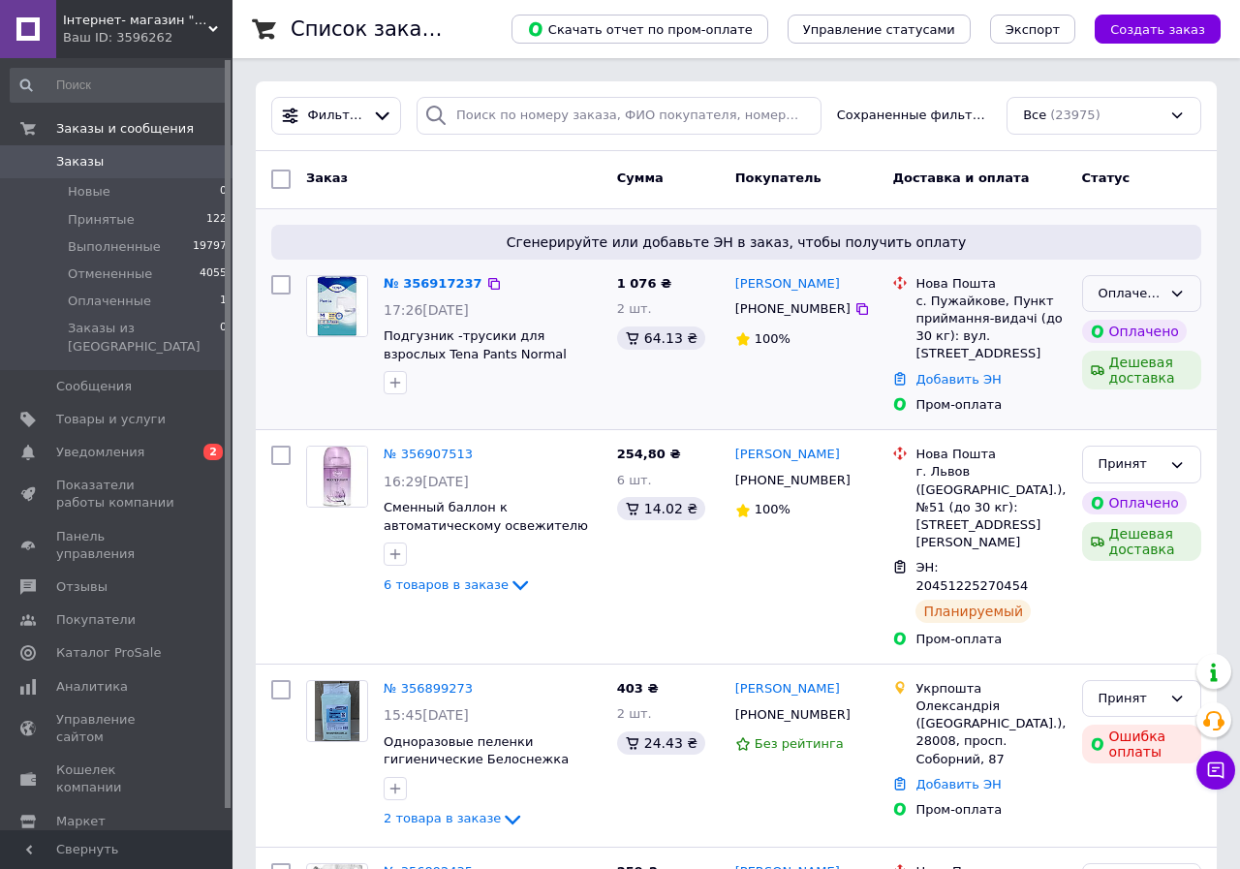
click at [1148, 296] on div "Оплаченный" at bounding box center [1141, 294] width 119 height 38
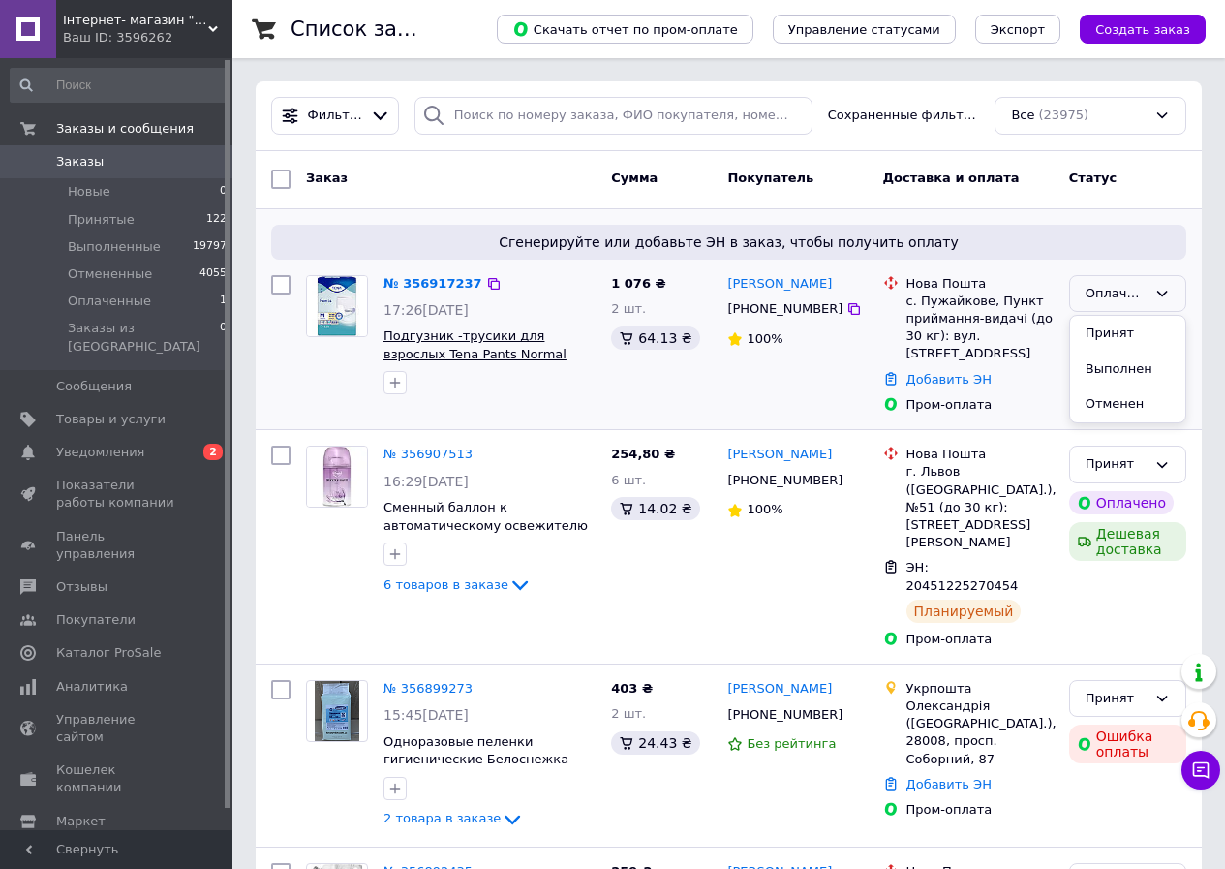
click at [1094, 333] on li "Принят" at bounding box center [1127, 334] width 115 height 36
